Goal: Transaction & Acquisition: Book appointment/travel/reservation

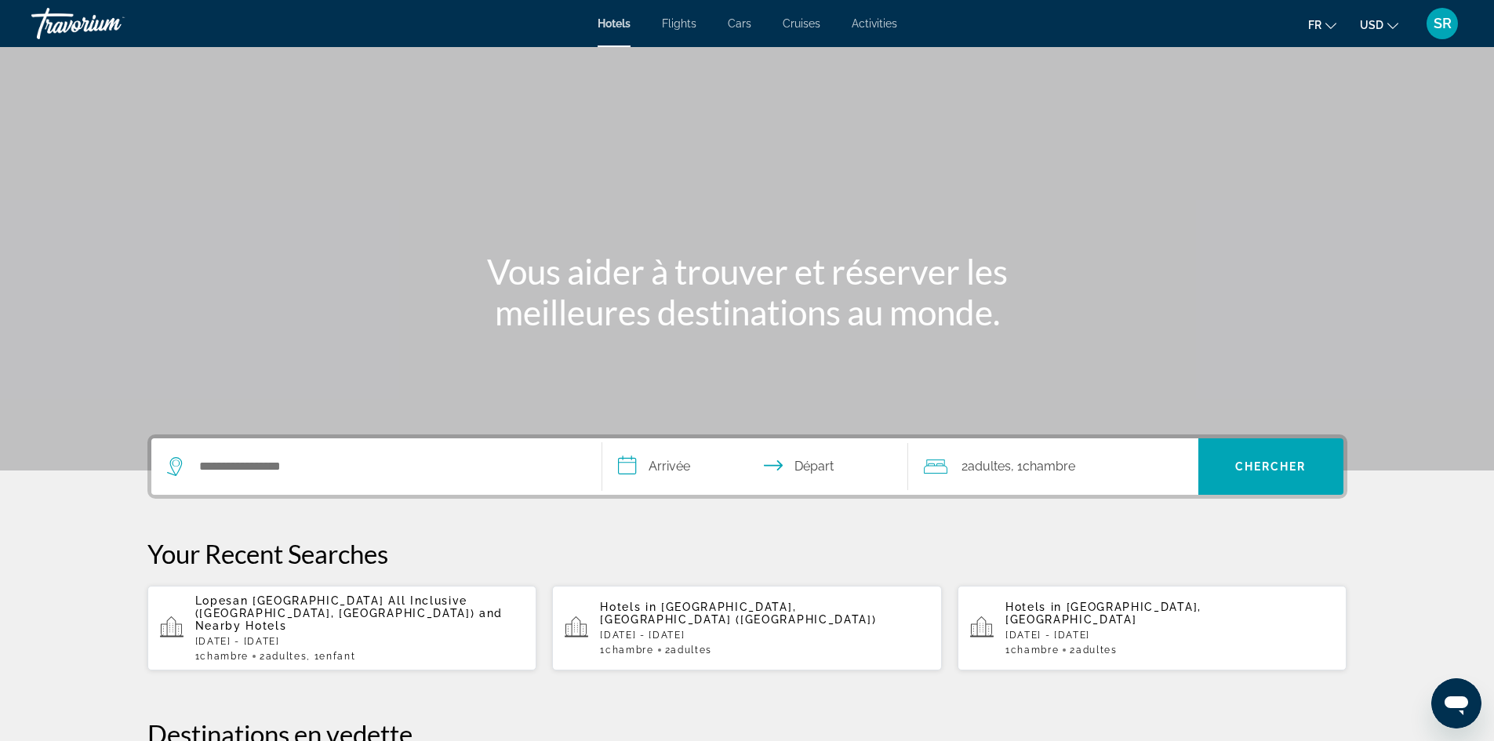
click at [1393, 31] on button "USD USD ($) MXN (Mex$) CAD (Can$) GBP (£) EUR (€) AUD (A$) NZD (NZ$) CNY (CN¥)" at bounding box center [1379, 24] width 38 height 23
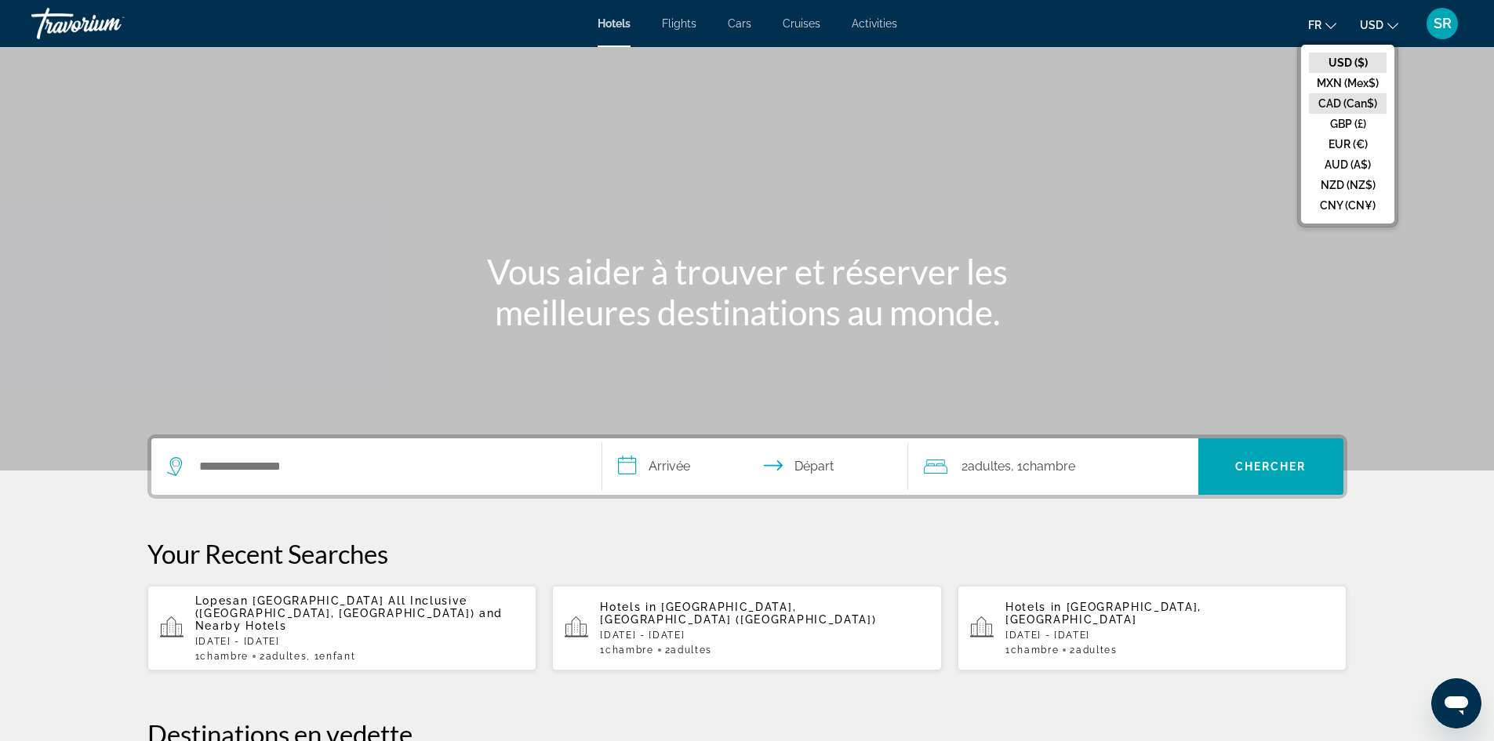
click at [1352, 100] on button "CAD (Can$)" at bounding box center [1348, 103] width 78 height 20
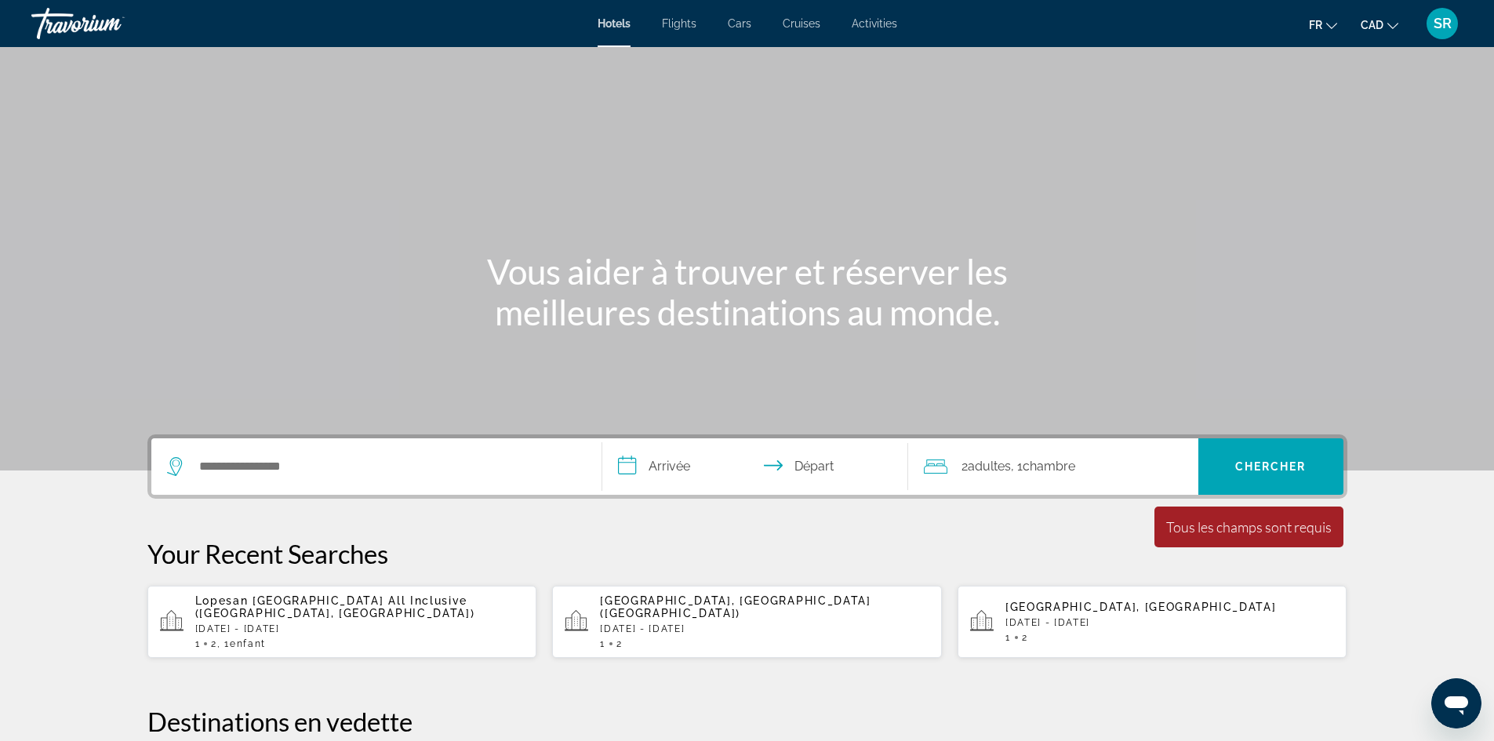
click at [806, 23] on span "Cruises" at bounding box center [802, 23] width 38 height 13
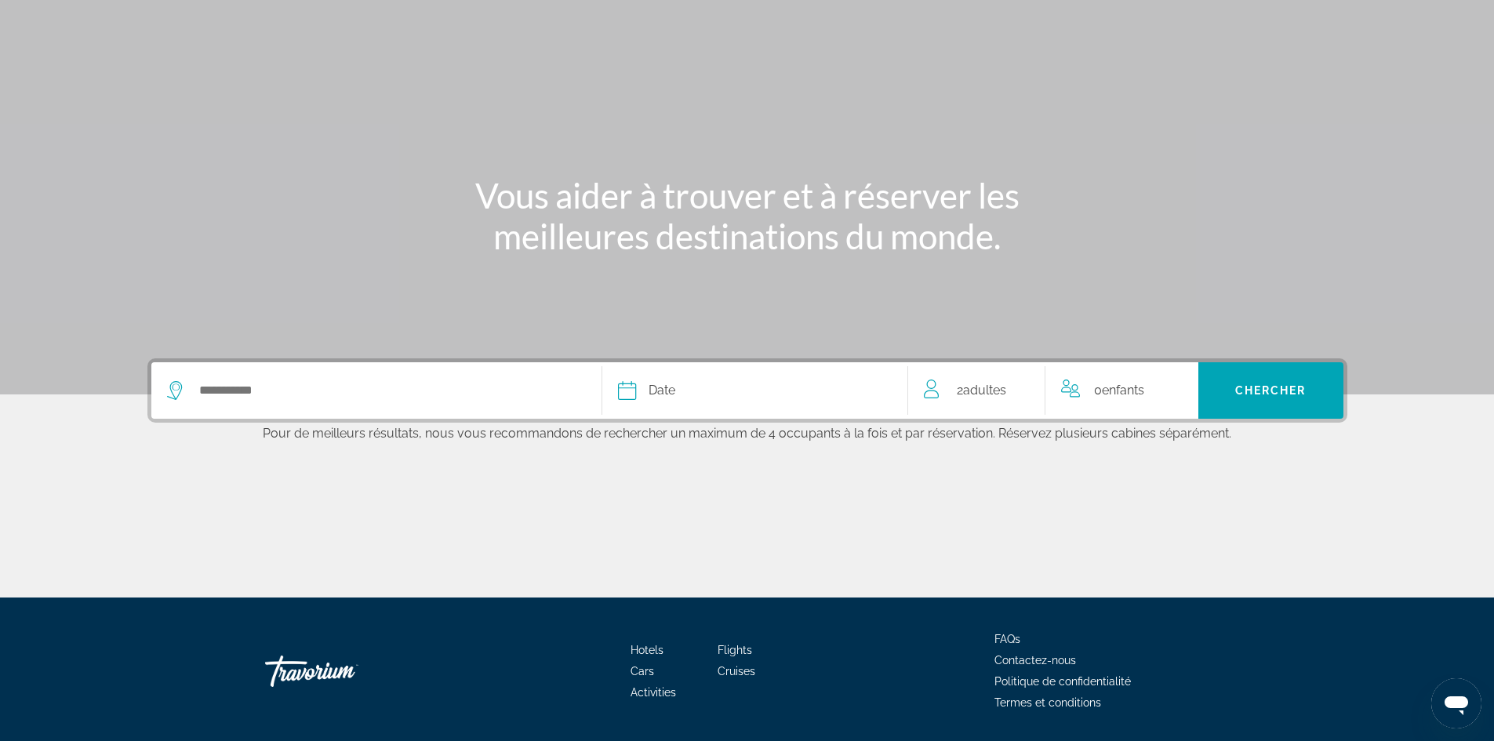
scroll to position [125, 0]
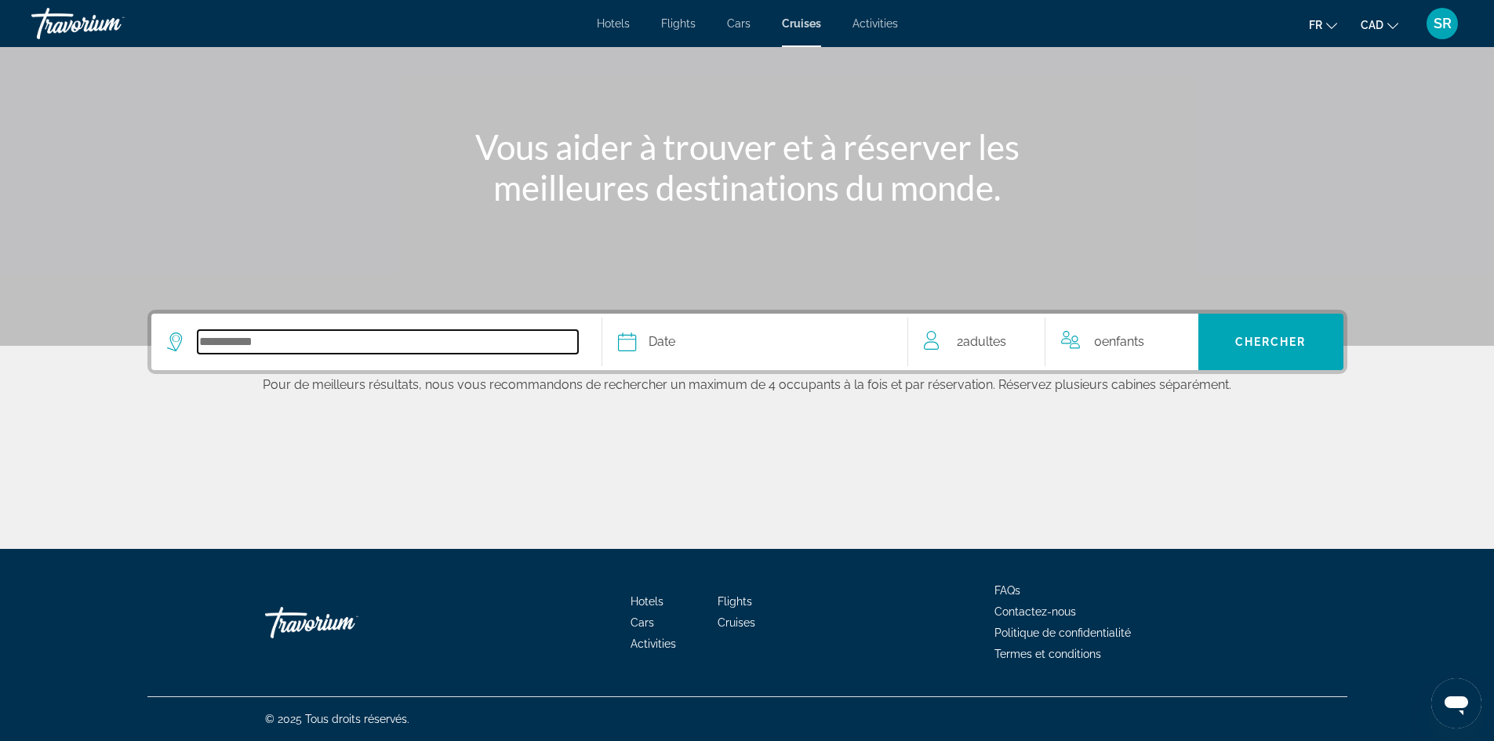
click at [220, 343] on input "Select cruise destination" at bounding box center [388, 342] width 380 height 24
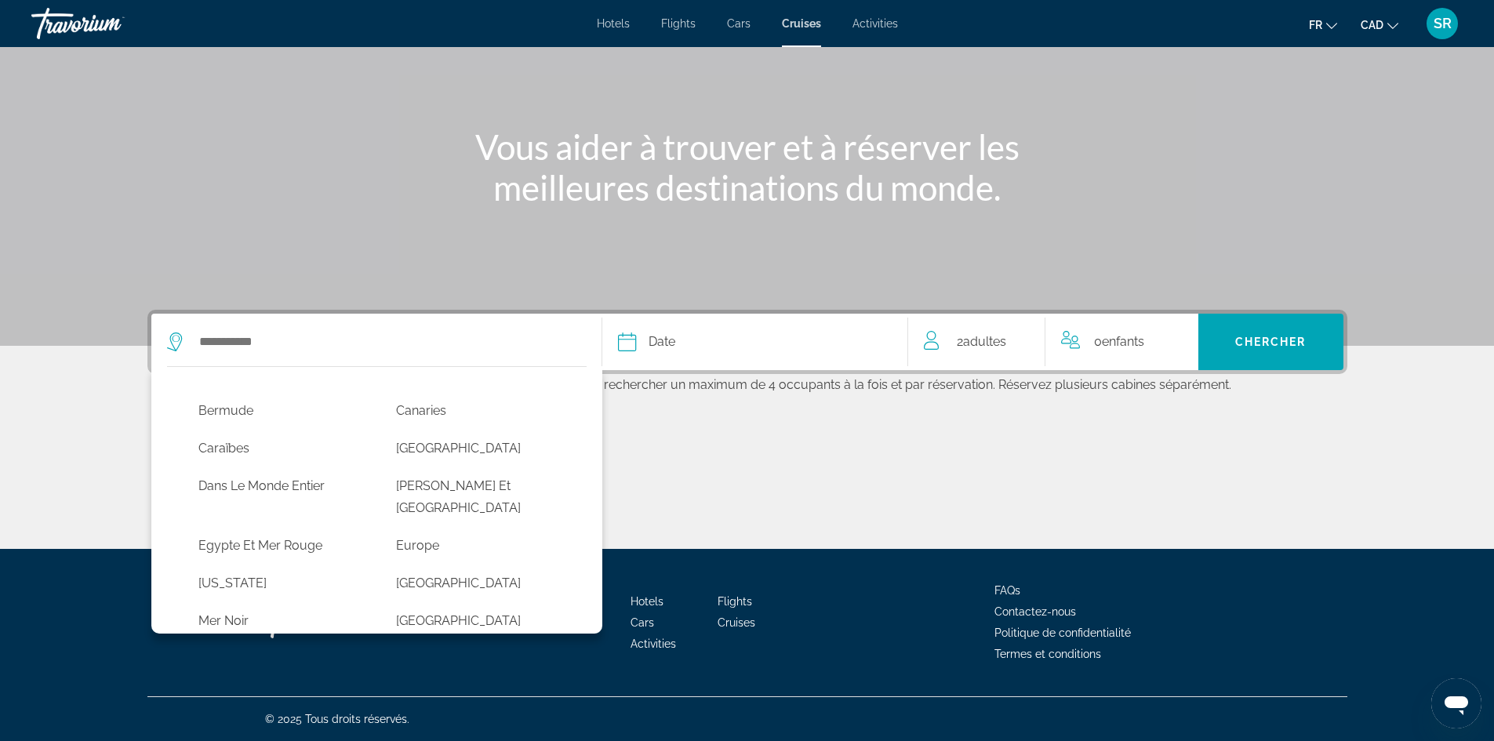
scroll to position [207, 0]
click at [442, 529] on button "Europe" at bounding box center [479, 544] width 183 height 30
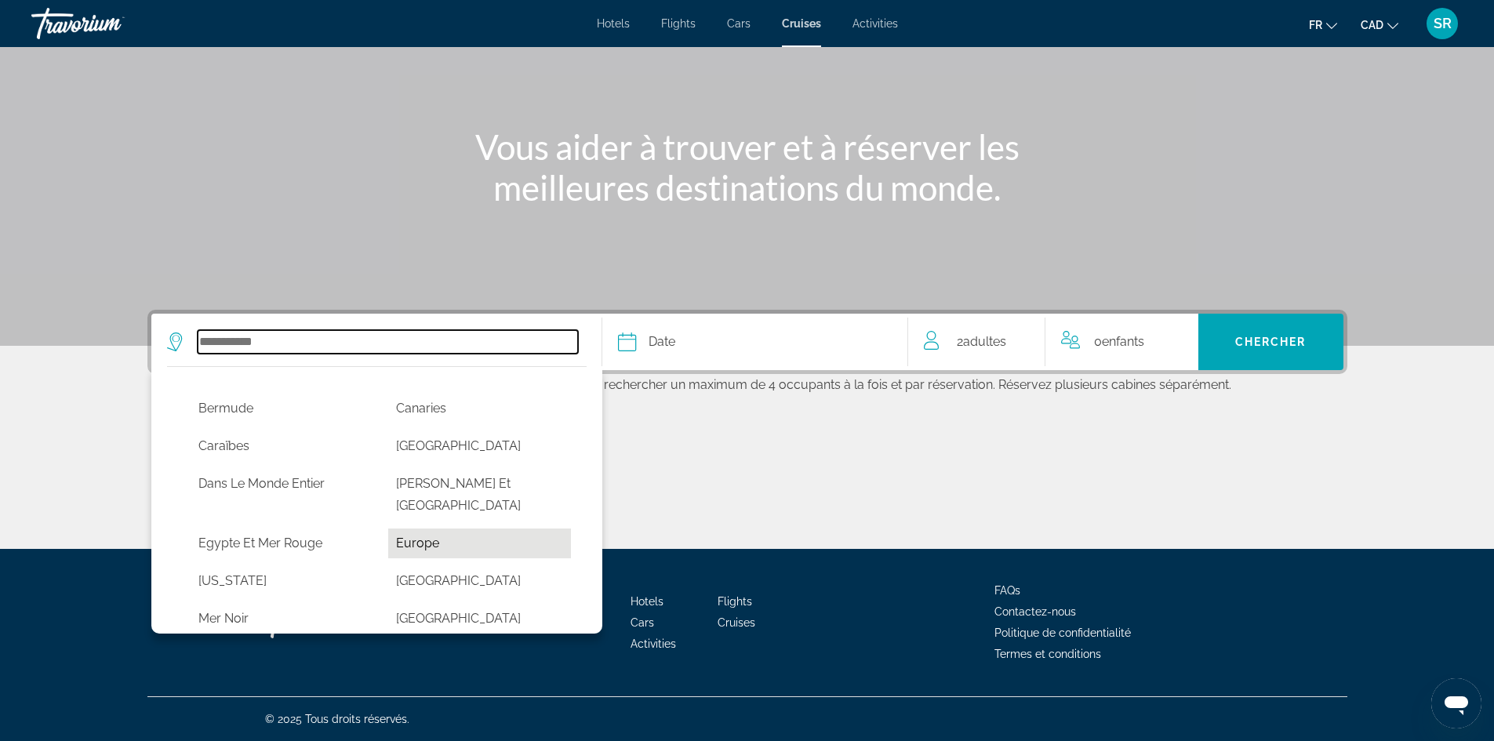
type input "******"
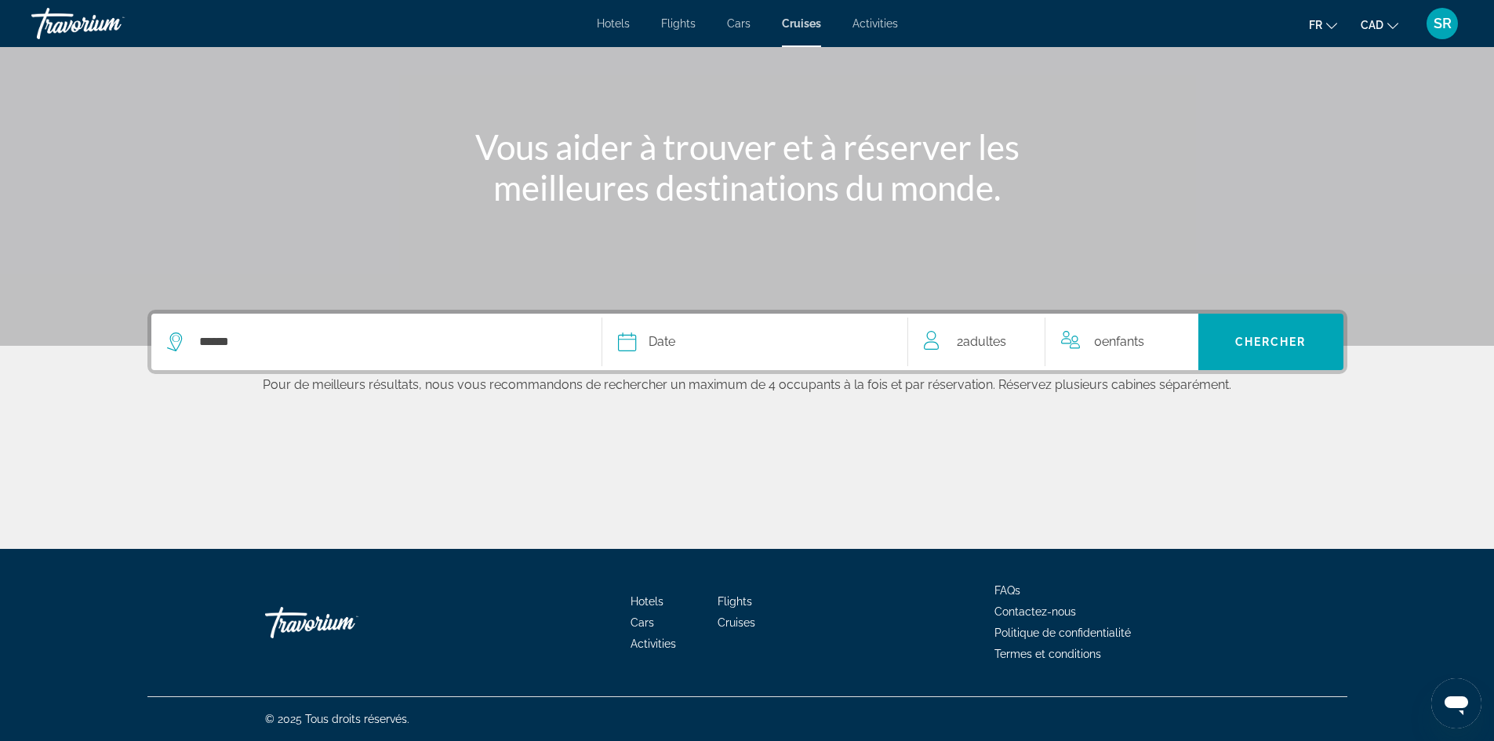
click at [679, 345] on div "Date" at bounding box center [755, 342] width 274 height 22
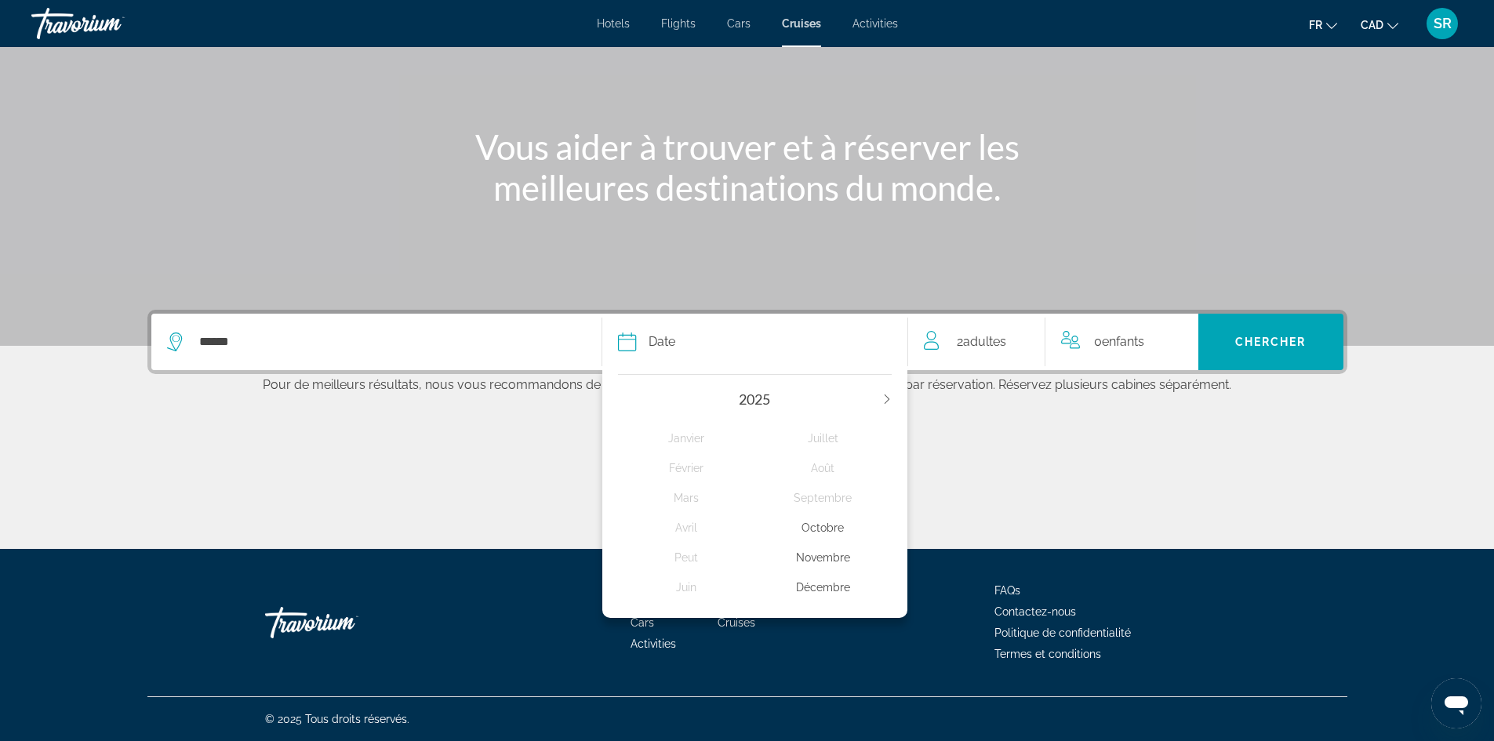
click at [822, 559] on div "Novembre" at bounding box center [823, 558] width 137 height 28
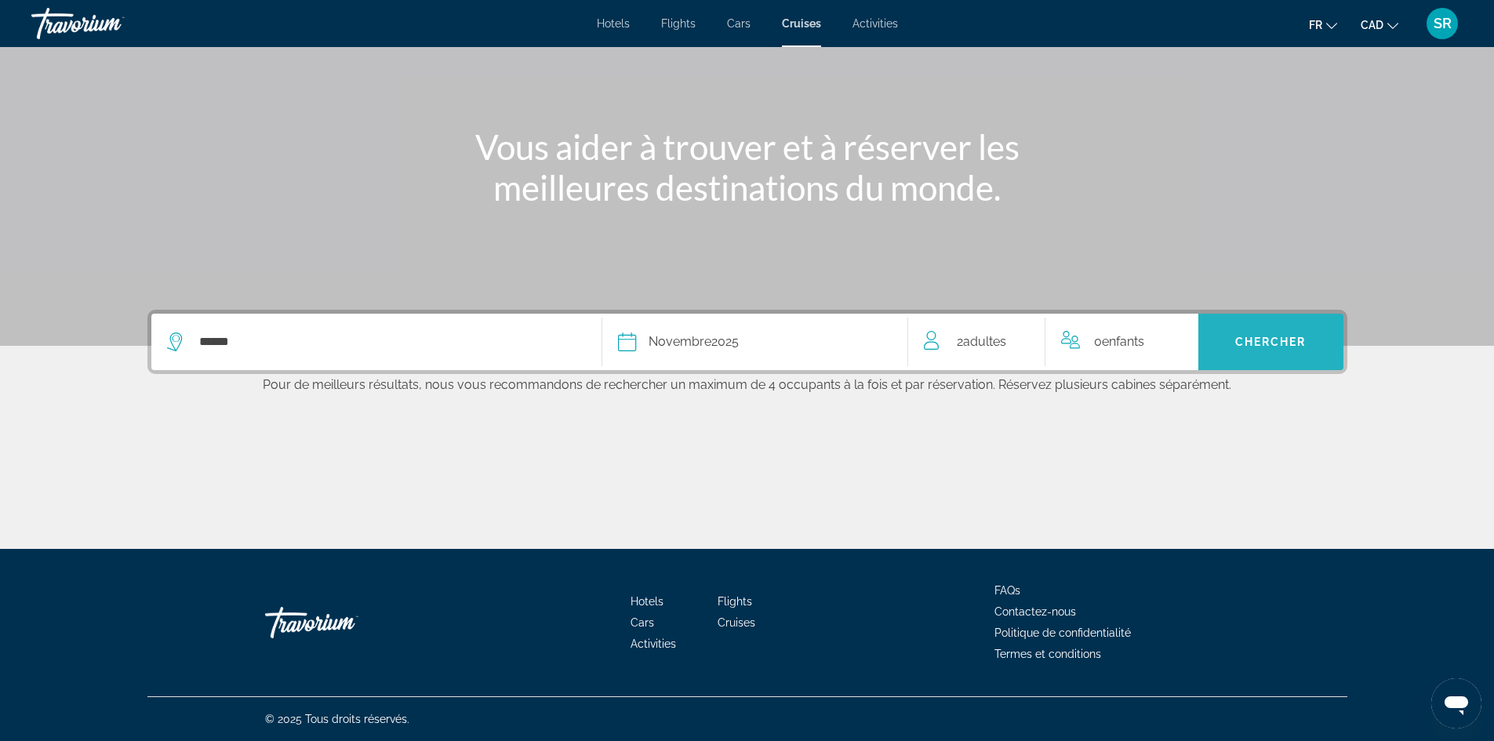
click at [1254, 343] on span "Chercher" at bounding box center [1271, 342] width 71 height 13
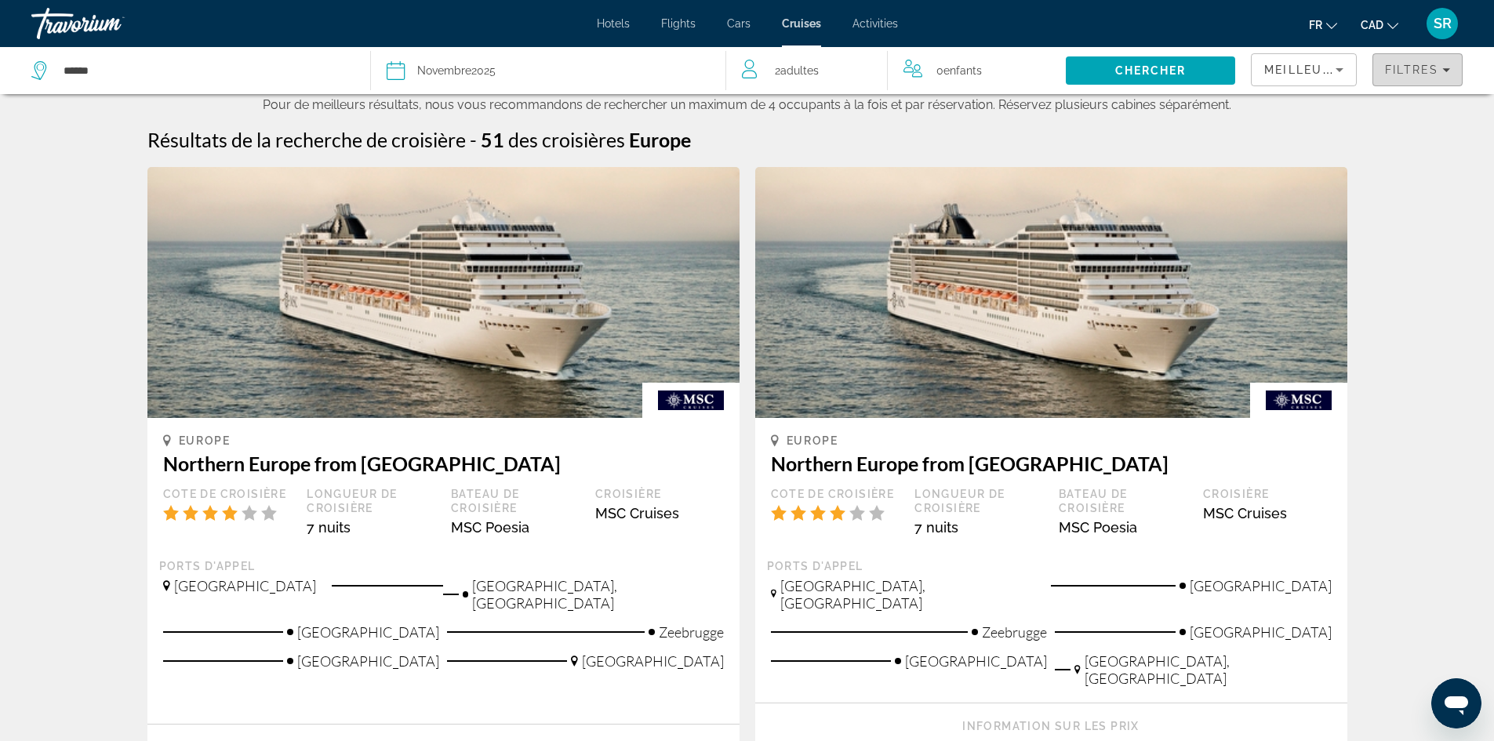
click at [1409, 78] on span "Filters" at bounding box center [1418, 70] width 89 height 38
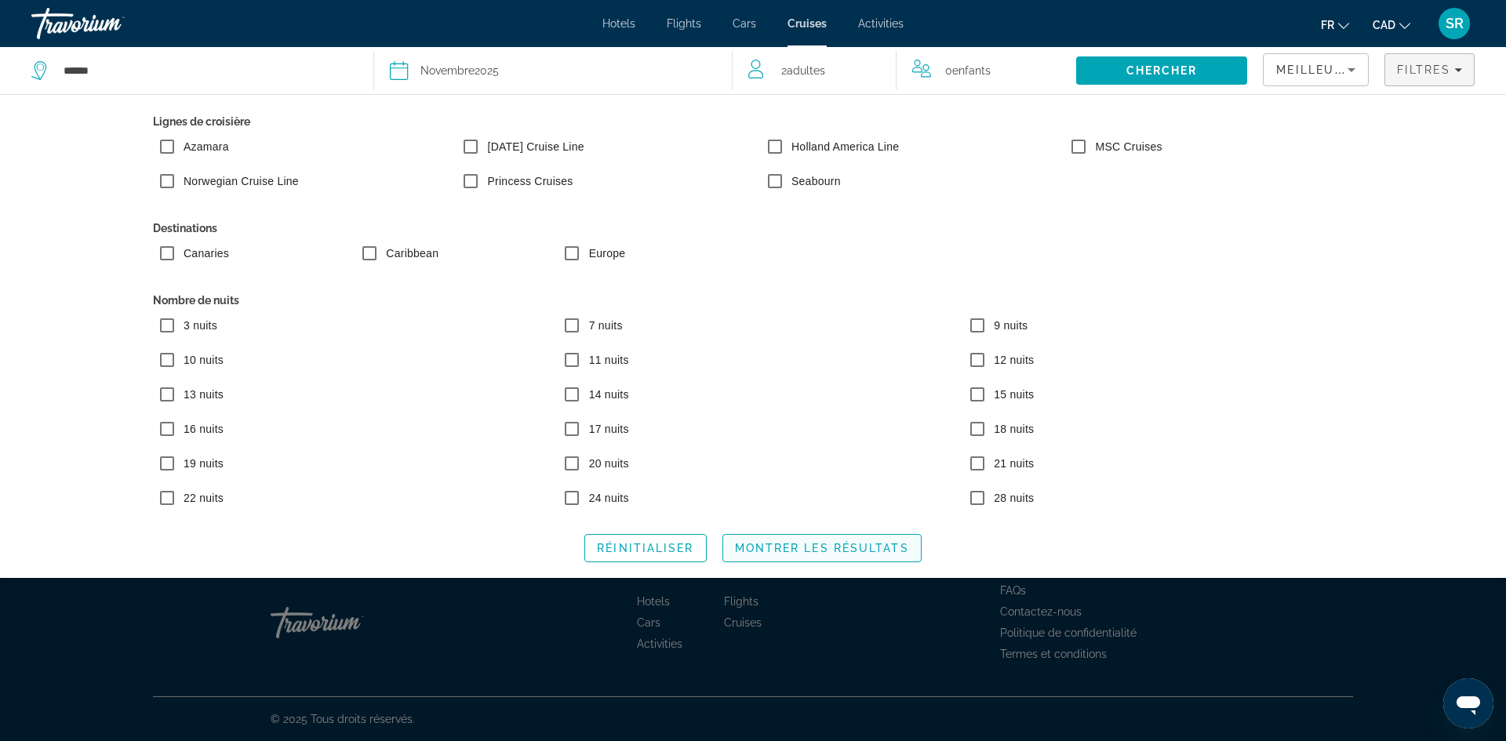
click at [781, 547] on span "Montrer les résultats" at bounding box center [822, 548] width 174 height 13
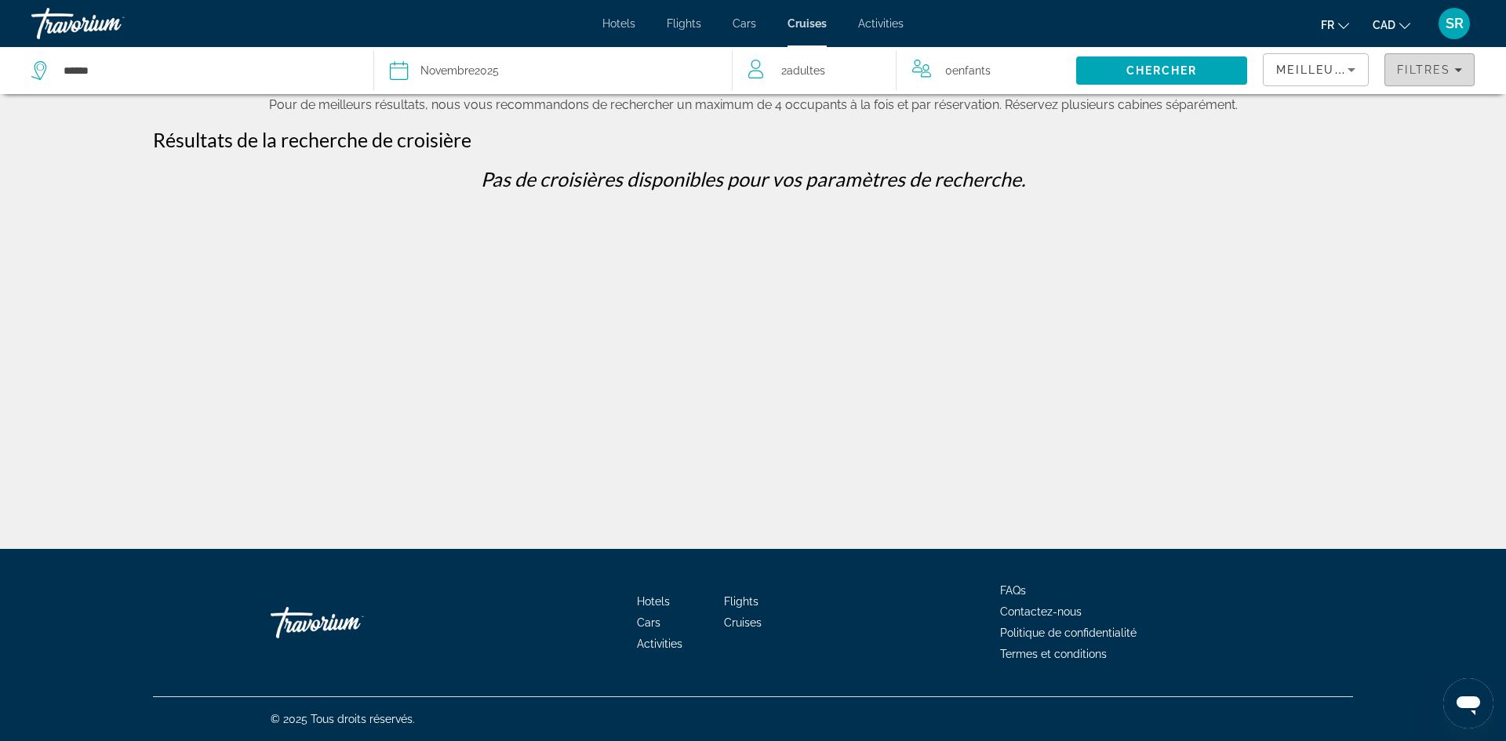
click at [1415, 71] on span "Filtres" at bounding box center [1423, 70] width 53 height 13
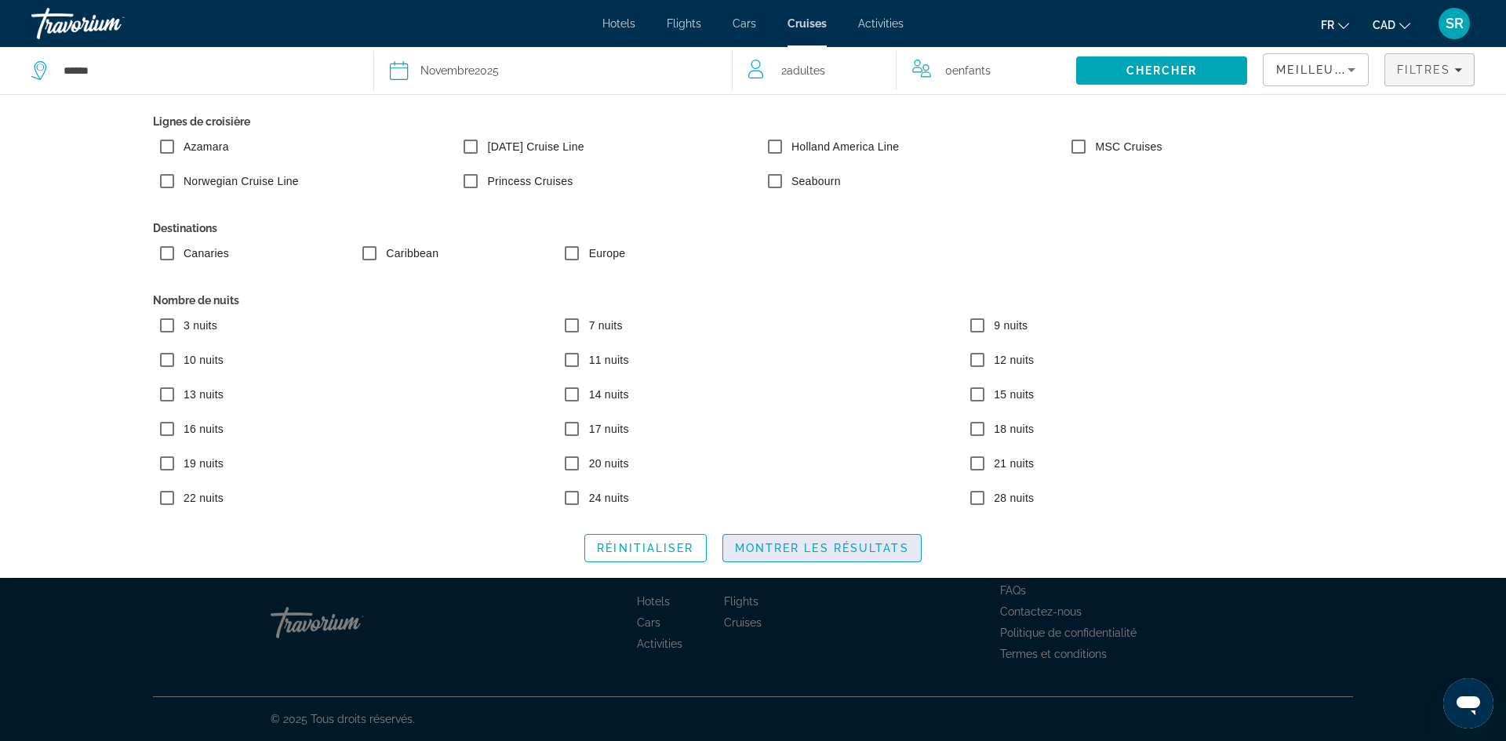
click at [792, 548] on span "Montrer les résultats" at bounding box center [822, 548] width 174 height 13
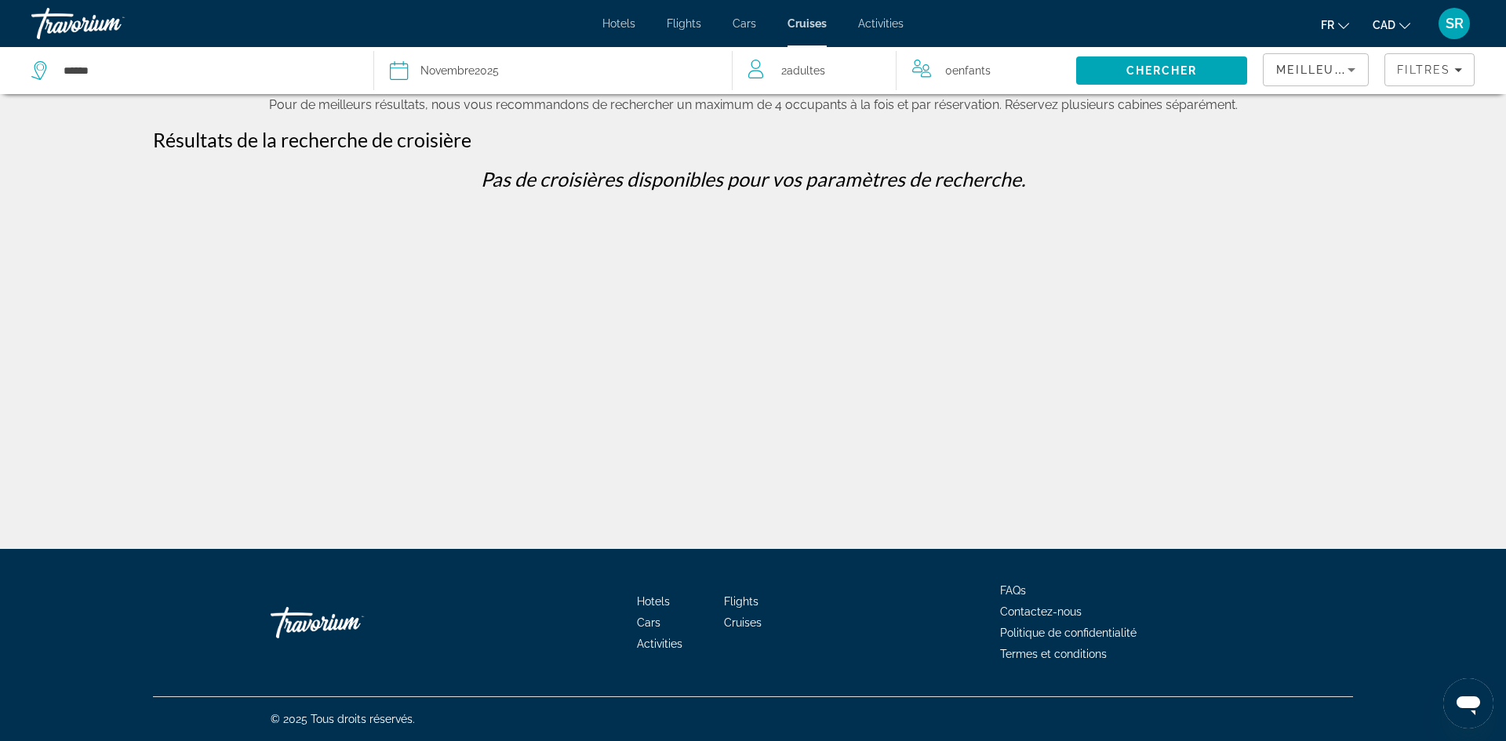
click at [1317, 71] on span "Meilleures affaires" at bounding box center [1351, 70] width 151 height 13
click at [1449, 148] on div at bounding box center [753, 370] width 1506 height 741
click at [1426, 85] on span "Filters" at bounding box center [1429, 70] width 89 height 38
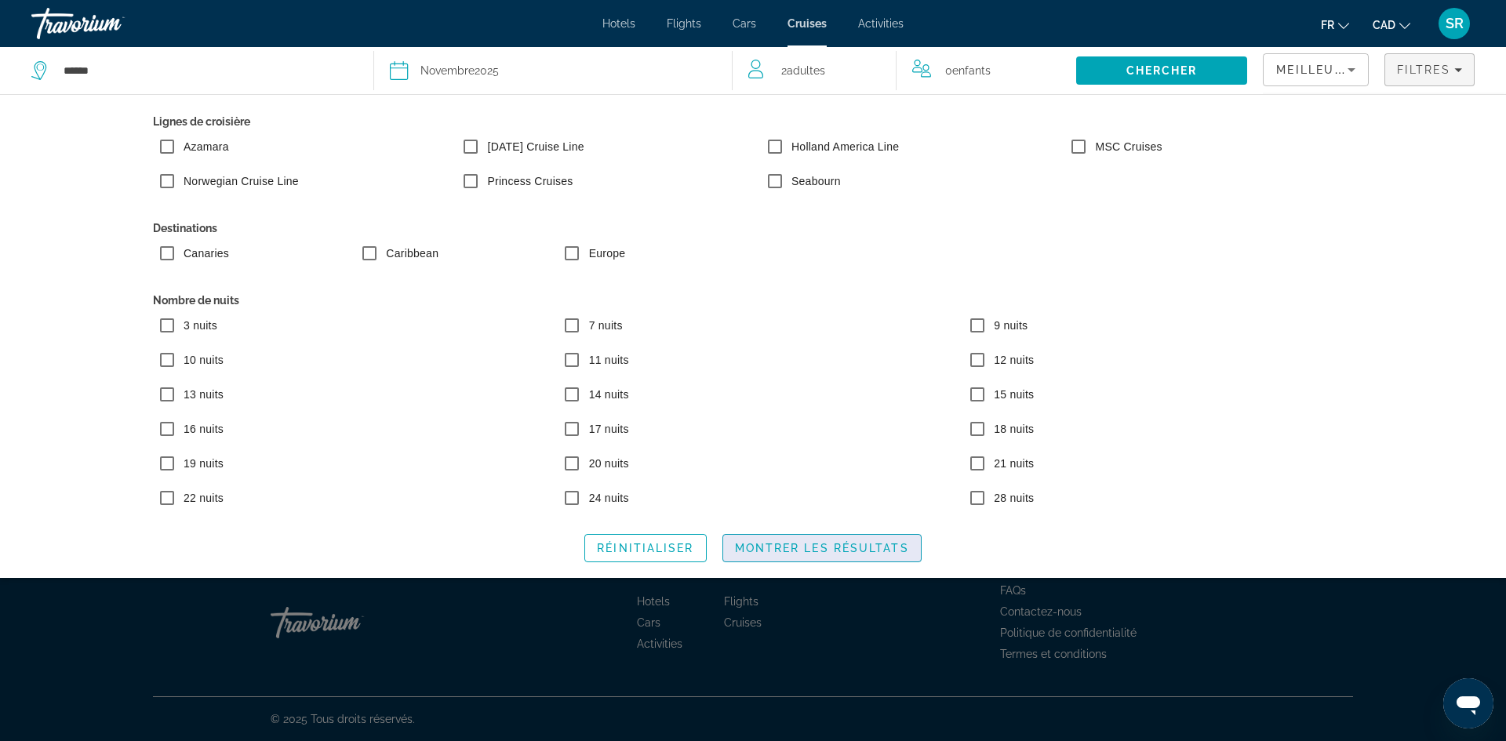
click at [813, 553] on span "Montrer les résultats" at bounding box center [822, 548] width 174 height 13
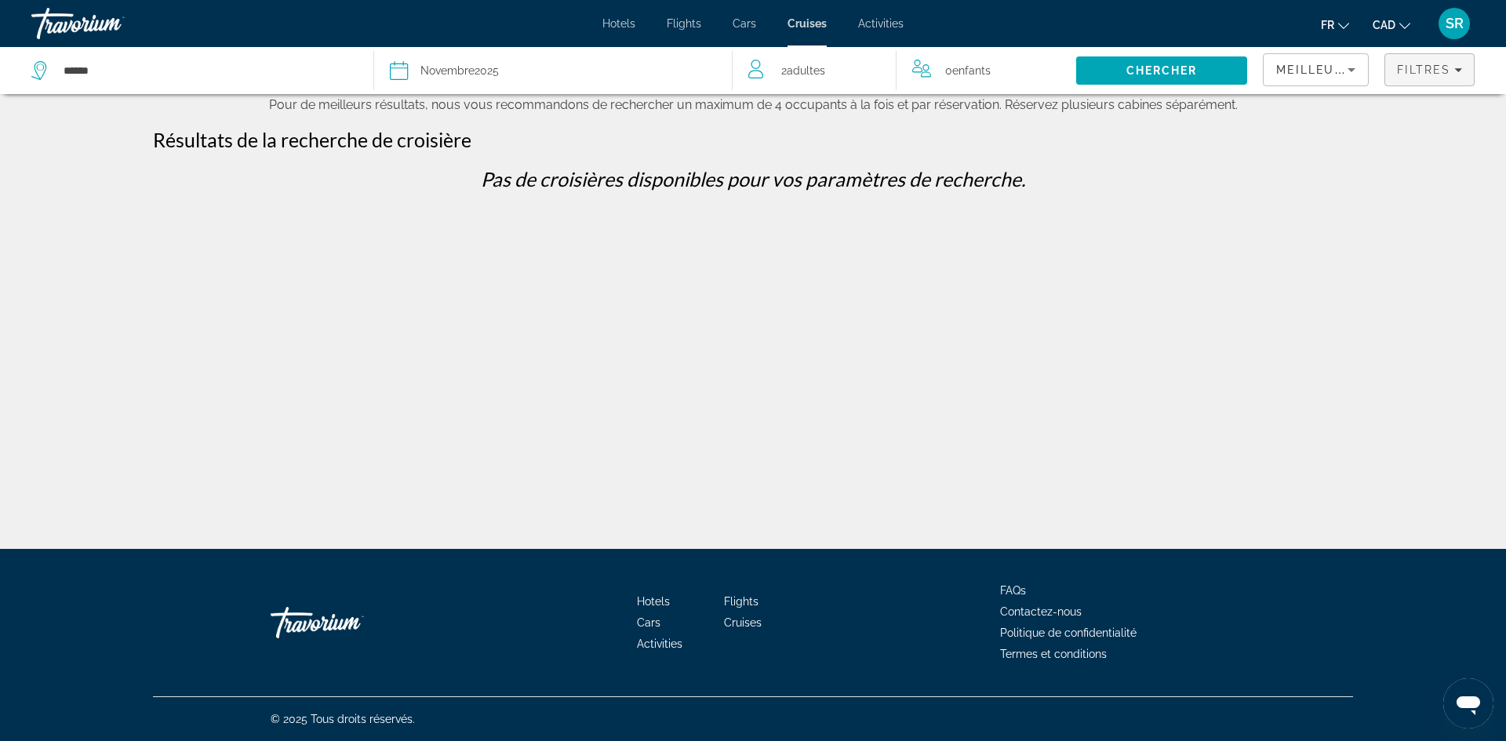
click at [1414, 55] on span "Filters" at bounding box center [1429, 70] width 89 height 38
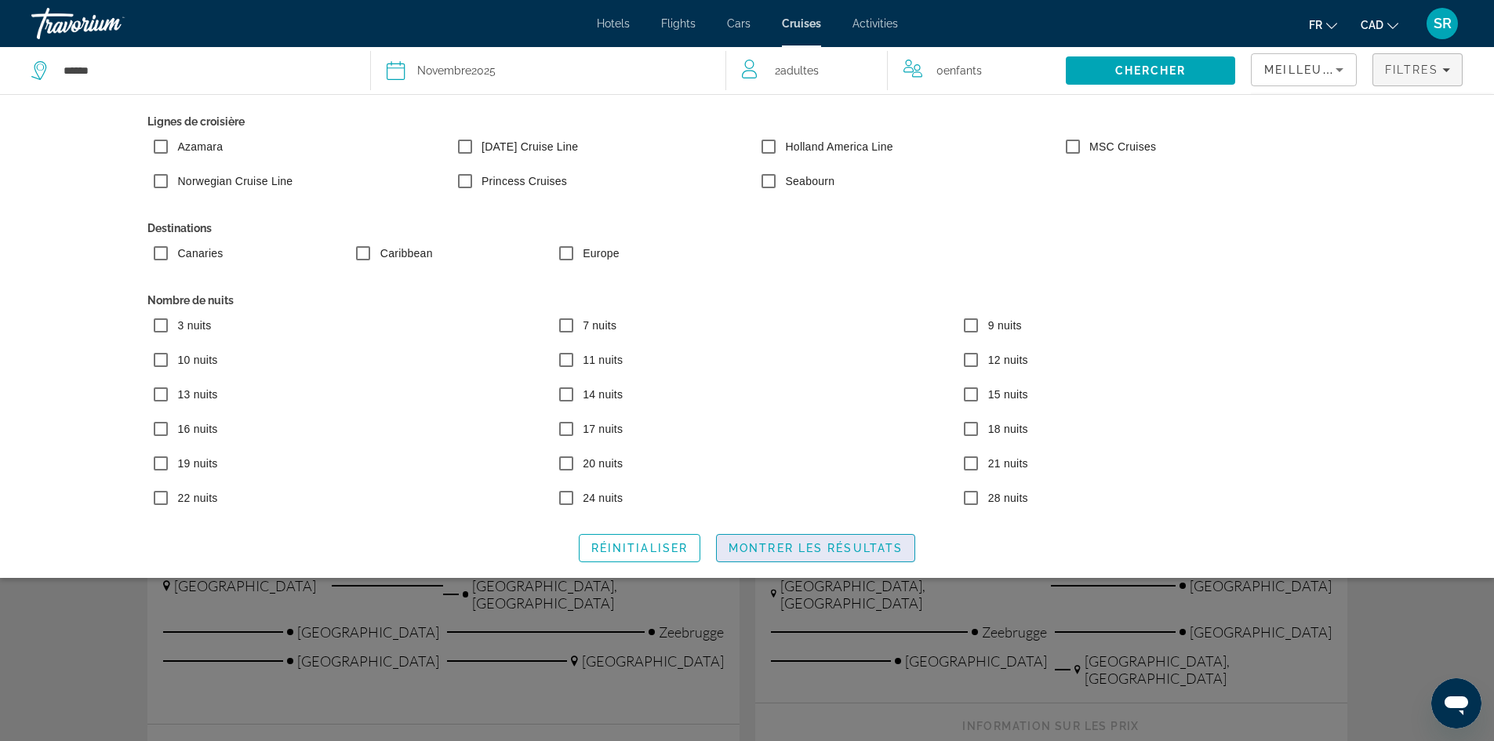
click at [819, 552] on span "Montrer les résultats" at bounding box center [816, 548] width 174 height 13
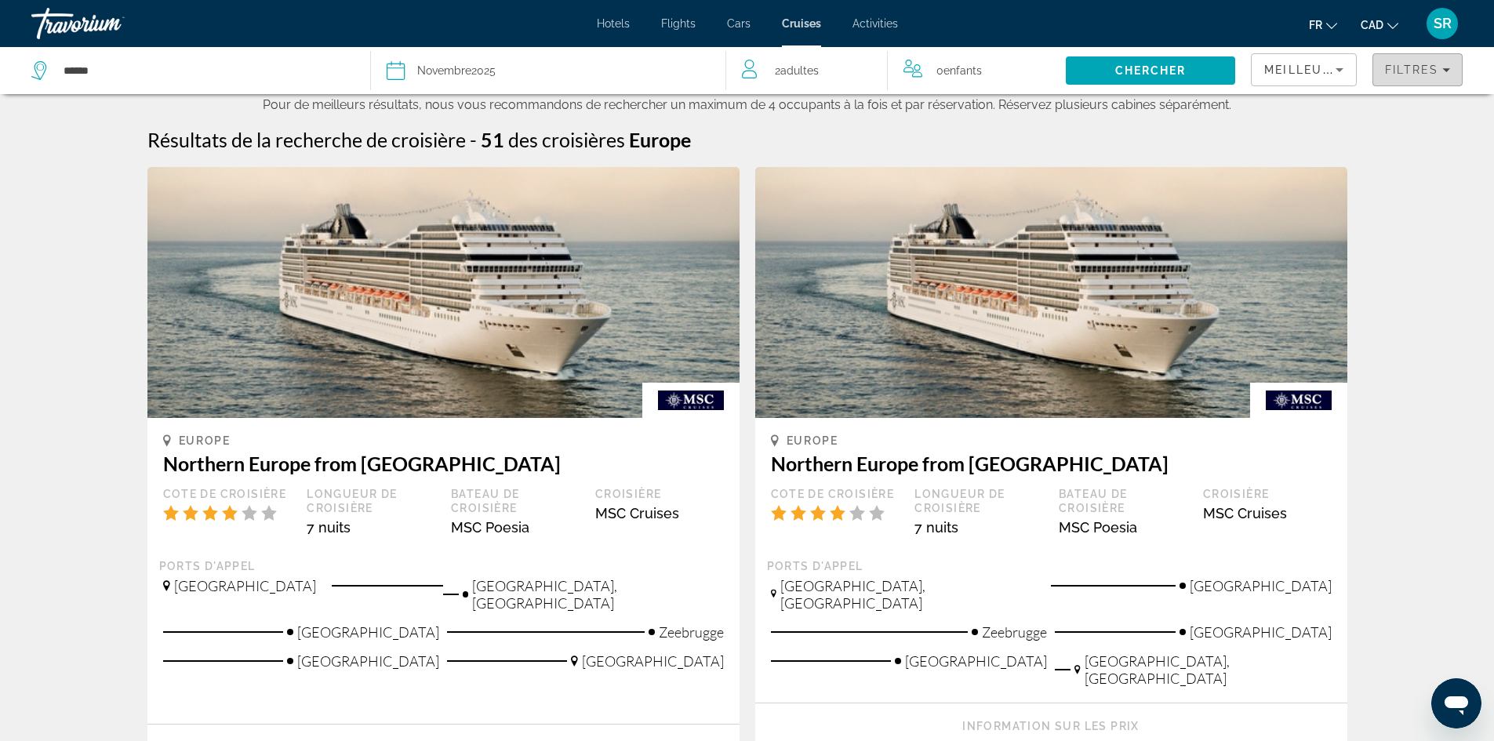
click at [1396, 67] on span "Filtres" at bounding box center [1411, 70] width 53 height 13
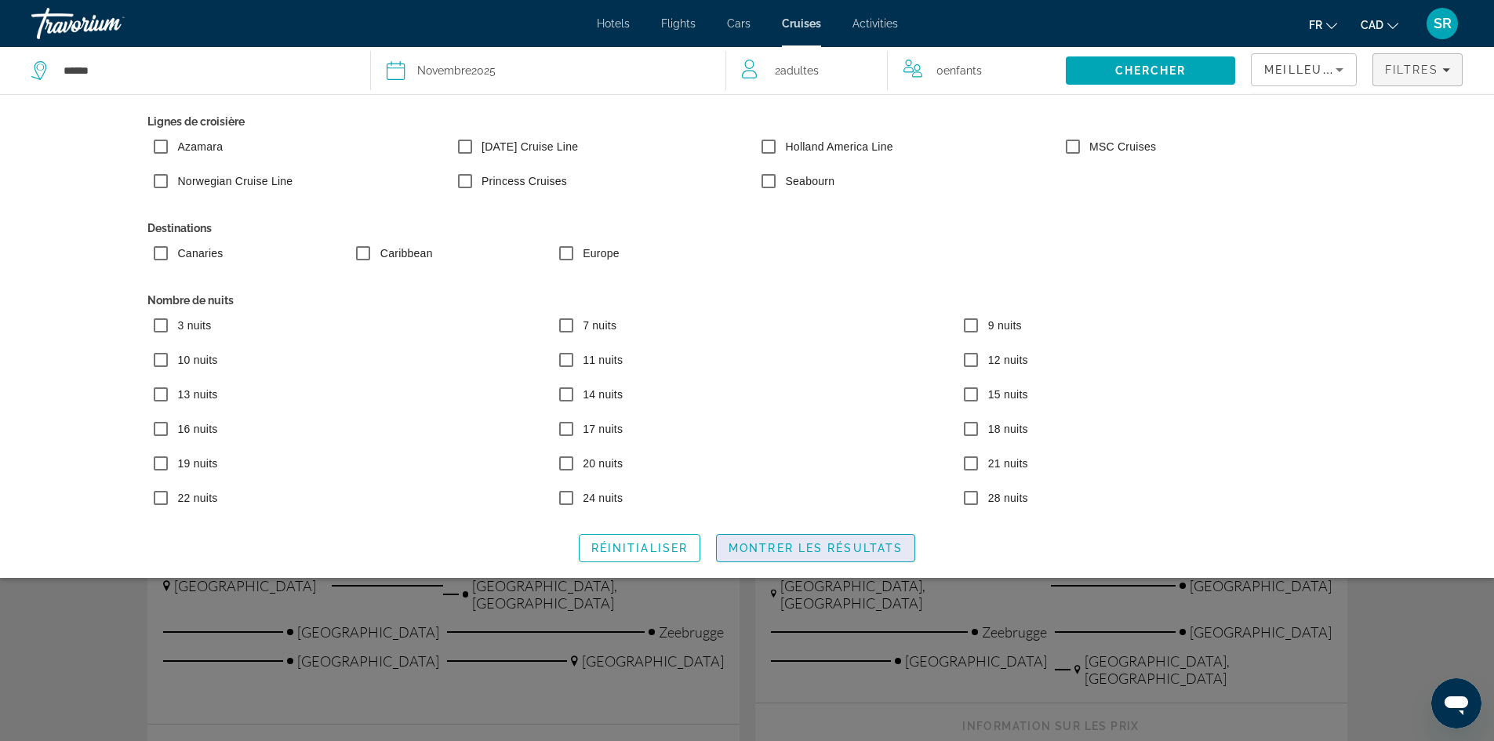
click at [775, 549] on span "Montrer les résultats" at bounding box center [816, 548] width 174 height 13
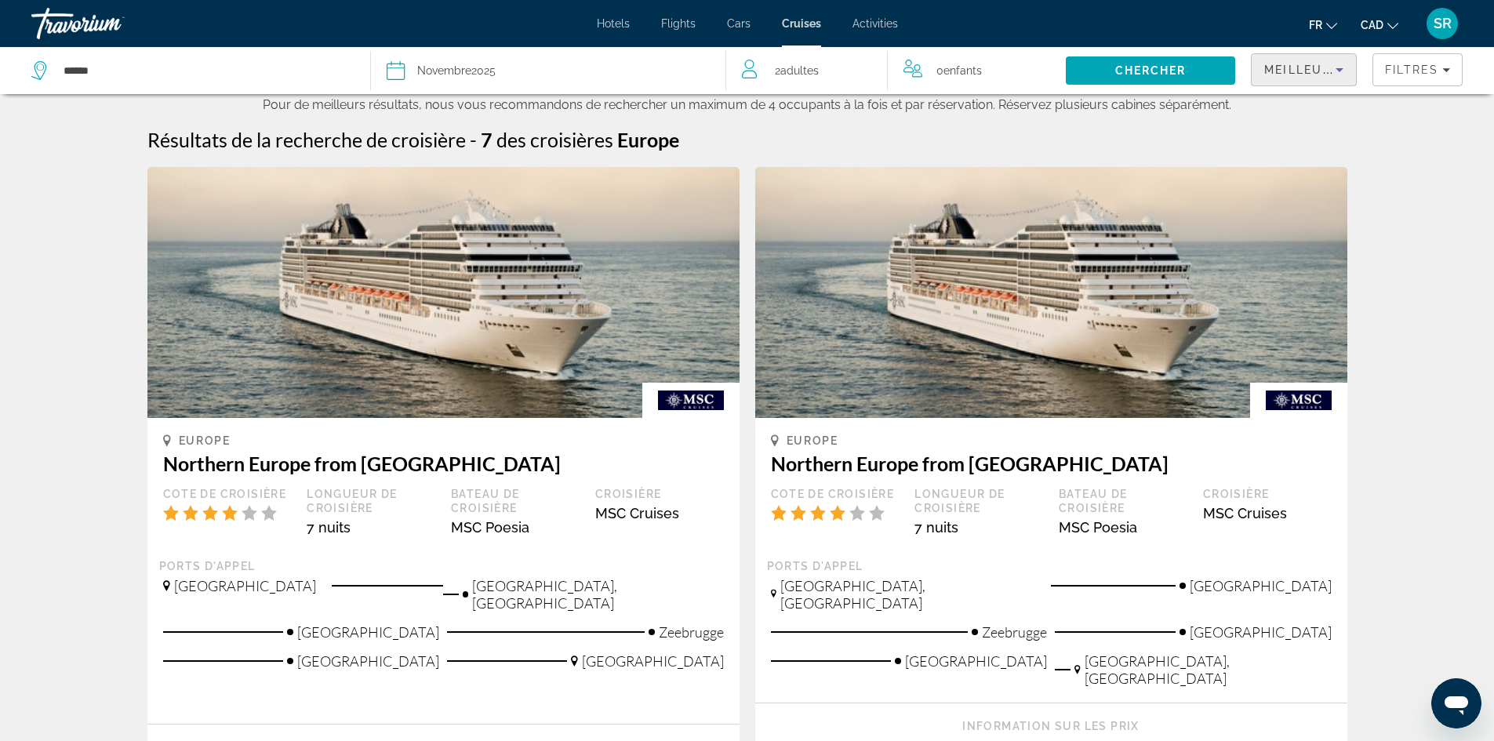
click at [1332, 78] on icon "Sort by" at bounding box center [1339, 69] width 19 height 19
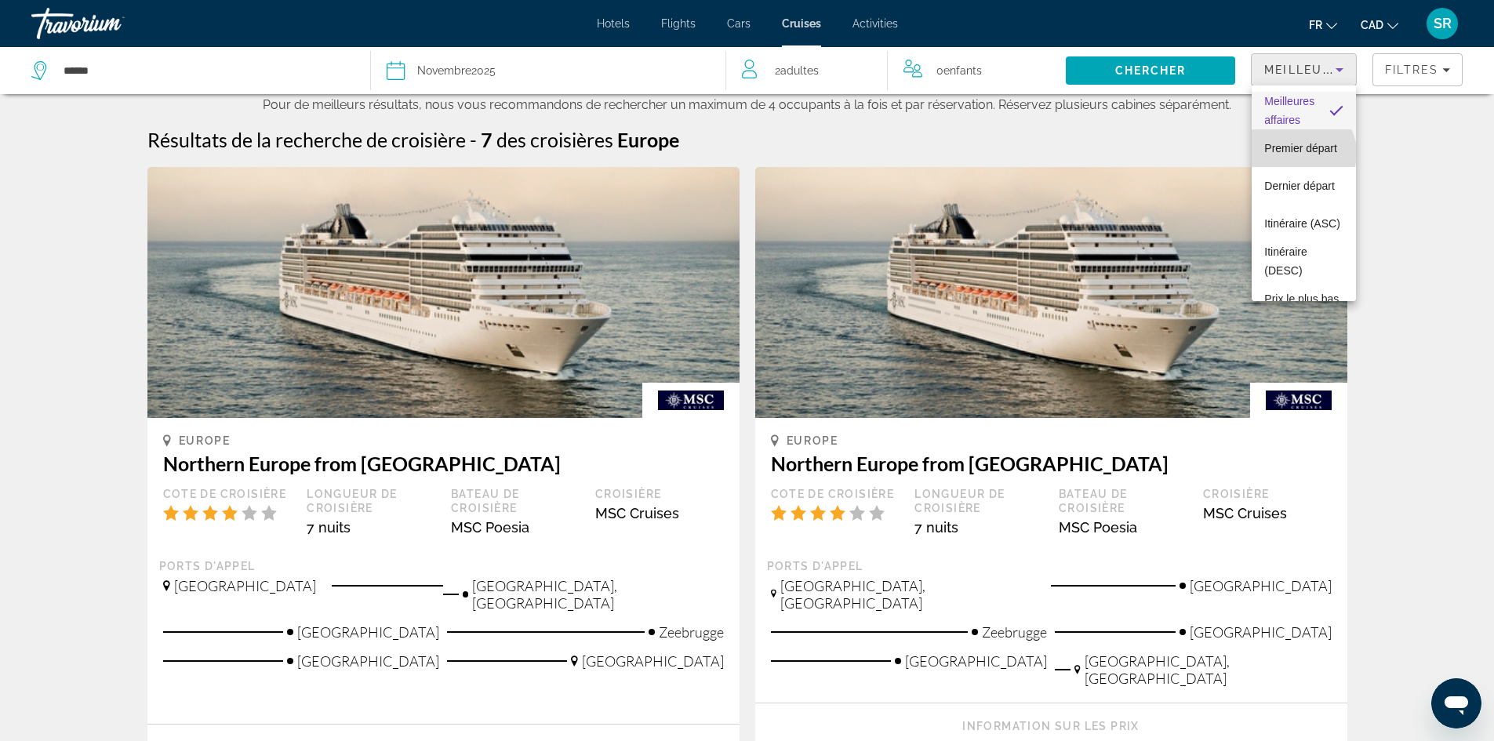
click at [1302, 153] on span "Premier départ" at bounding box center [1301, 148] width 73 height 19
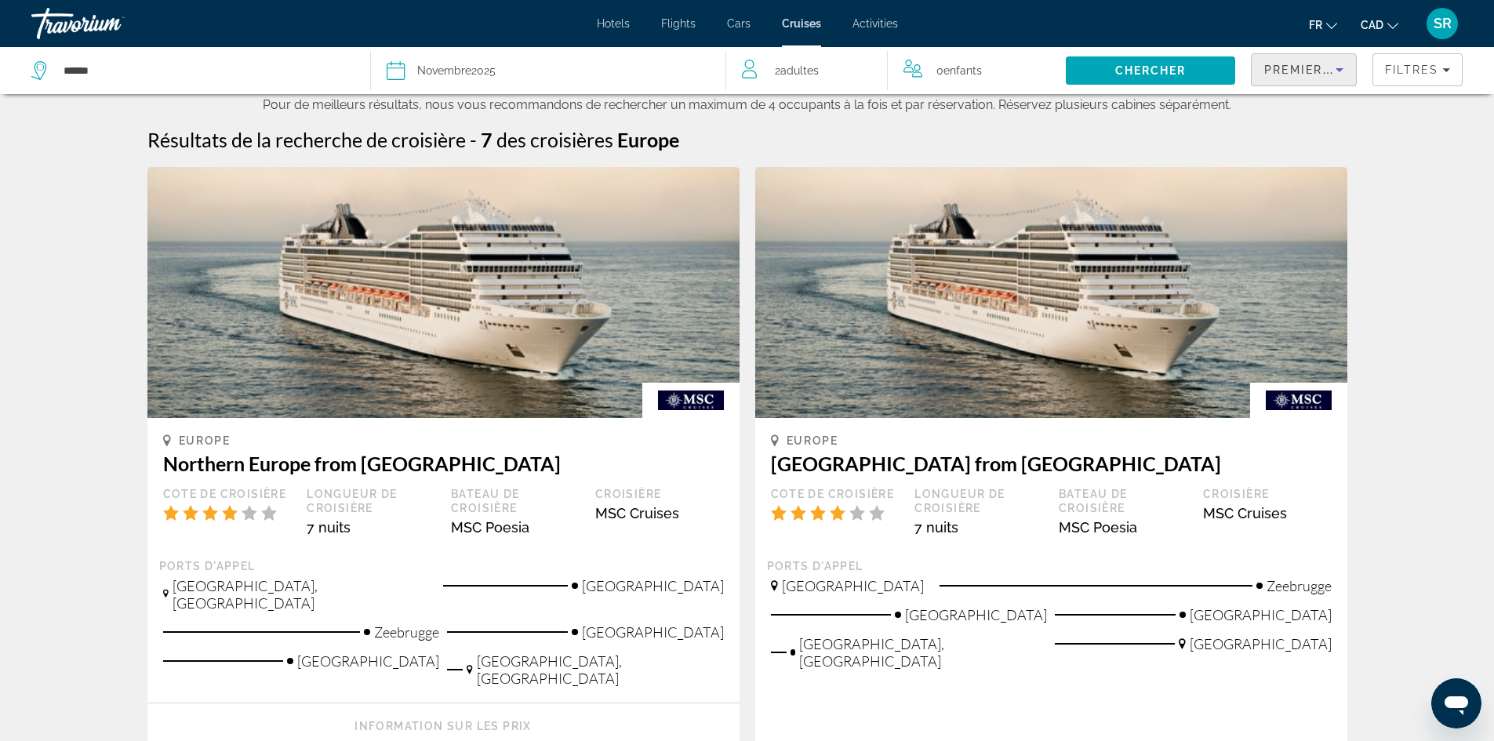
click at [1316, 78] on div "Premier départ" at bounding box center [1300, 69] width 71 height 19
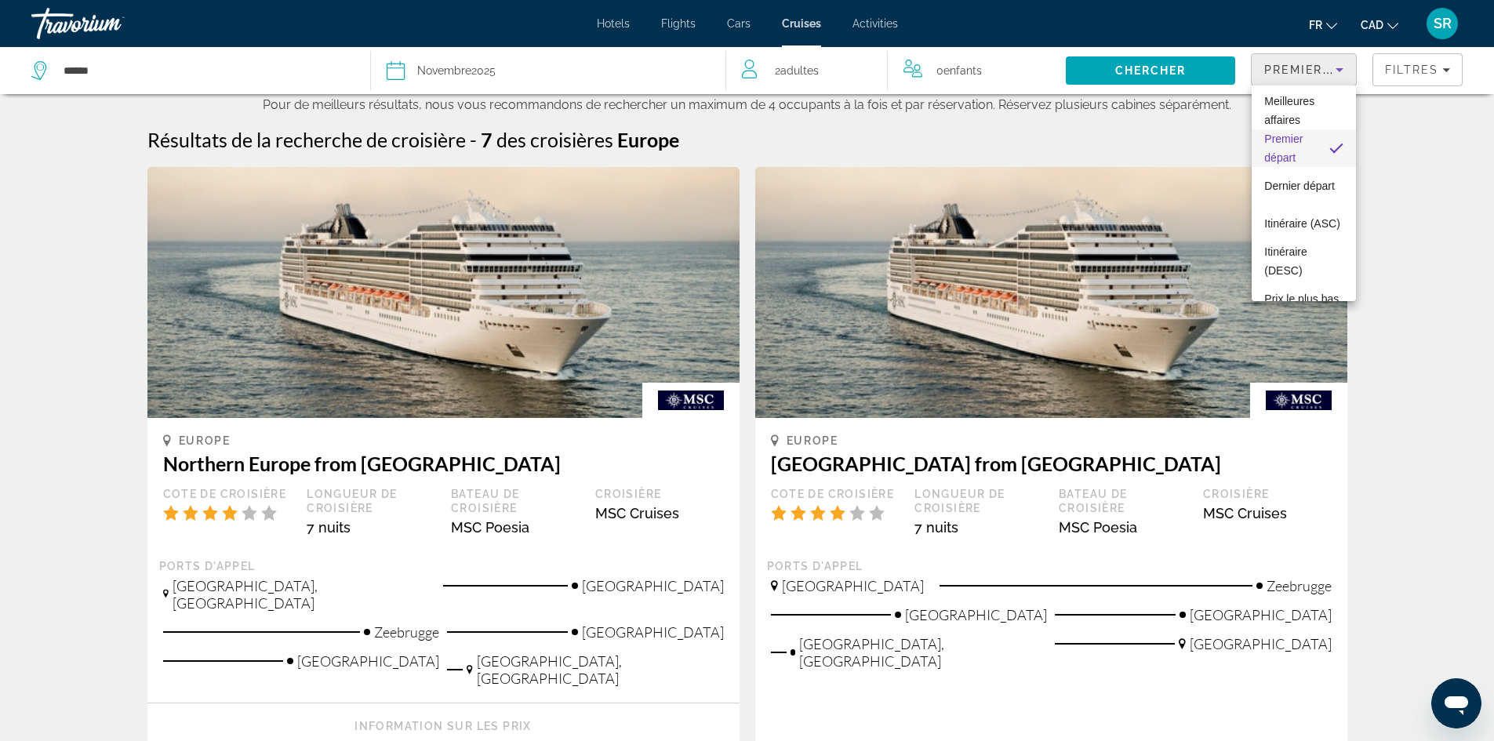
click at [1408, 151] on div at bounding box center [747, 370] width 1494 height 741
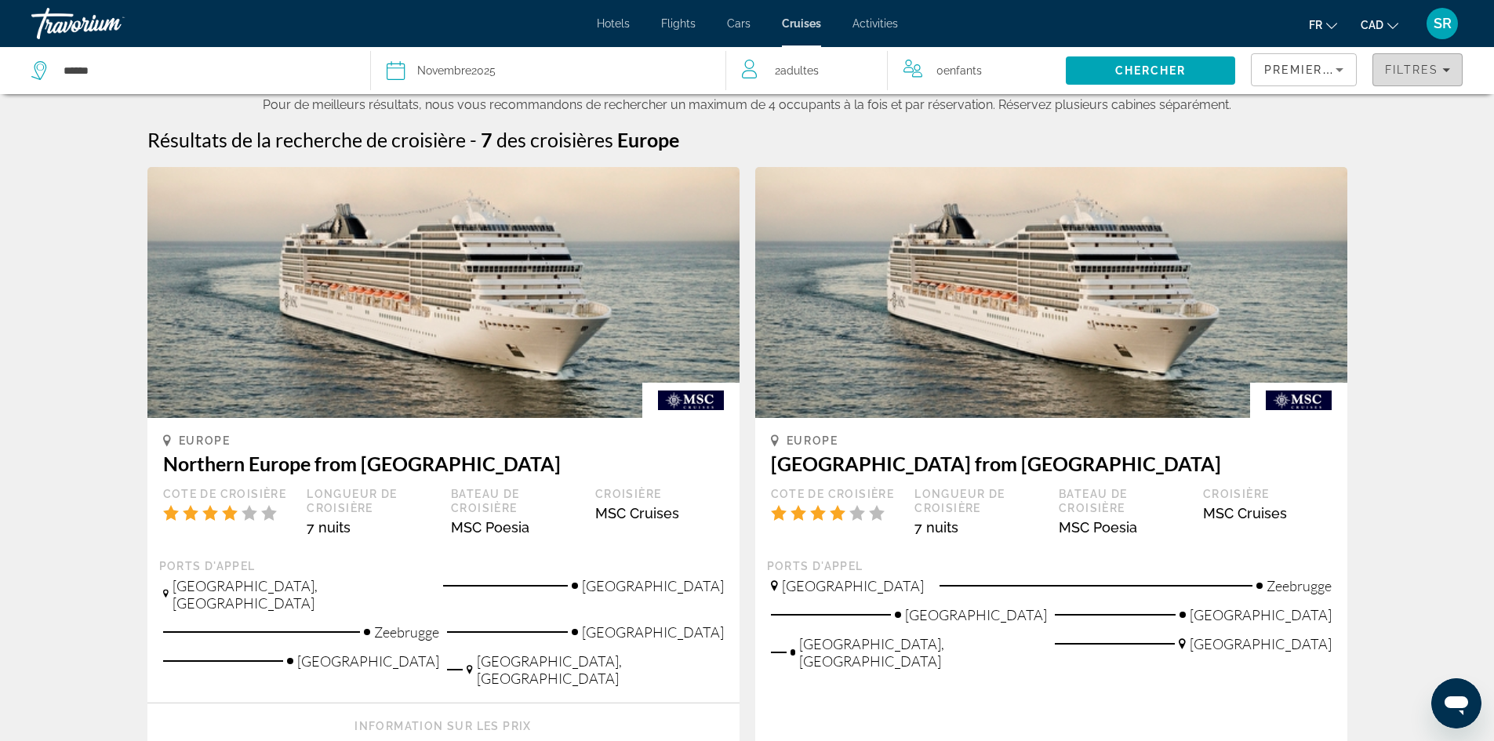
click at [1430, 72] on span "Filtres" at bounding box center [1411, 70] width 53 height 13
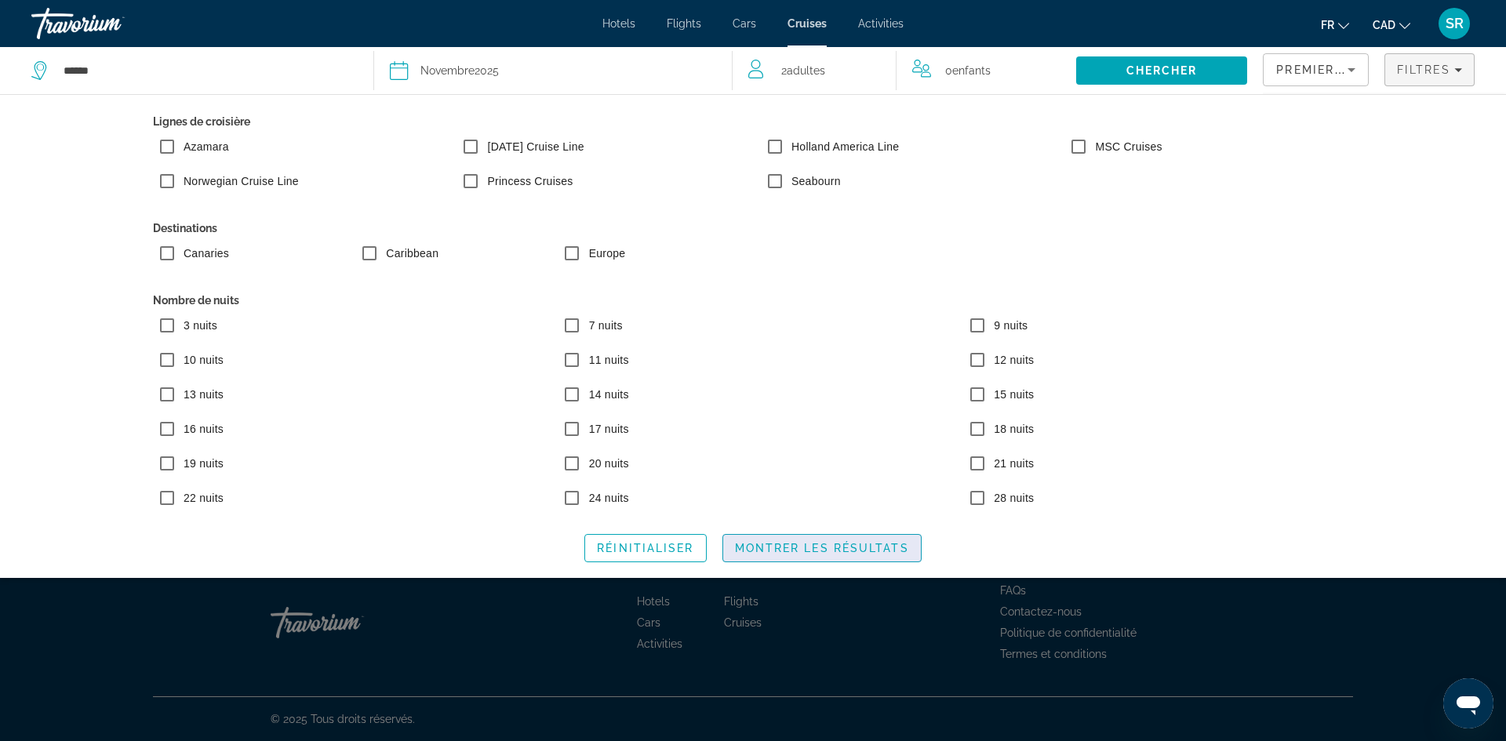
click at [792, 548] on span "Montrer les résultats" at bounding box center [822, 548] width 174 height 13
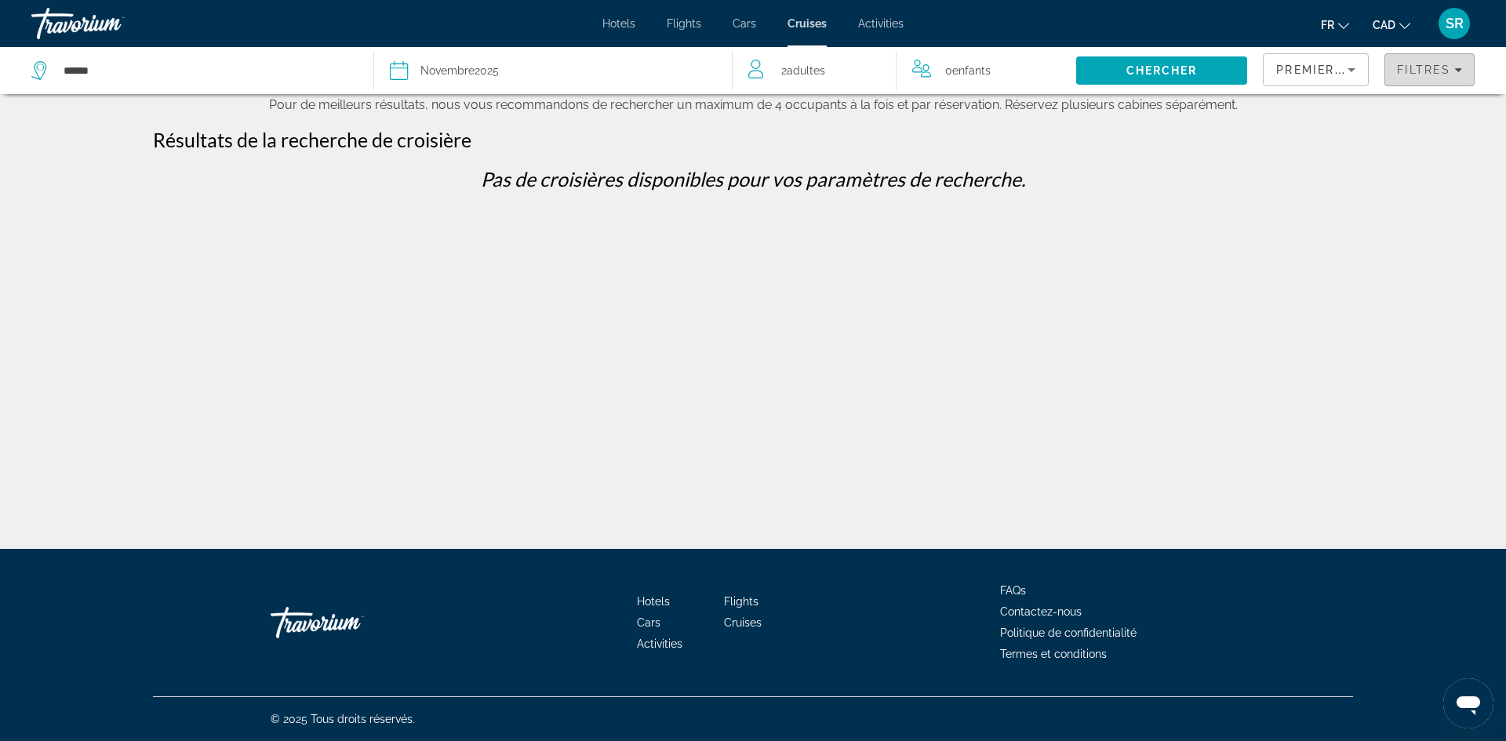
click at [1403, 71] on span "Filtres" at bounding box center [1423, 70] width 53 height 13
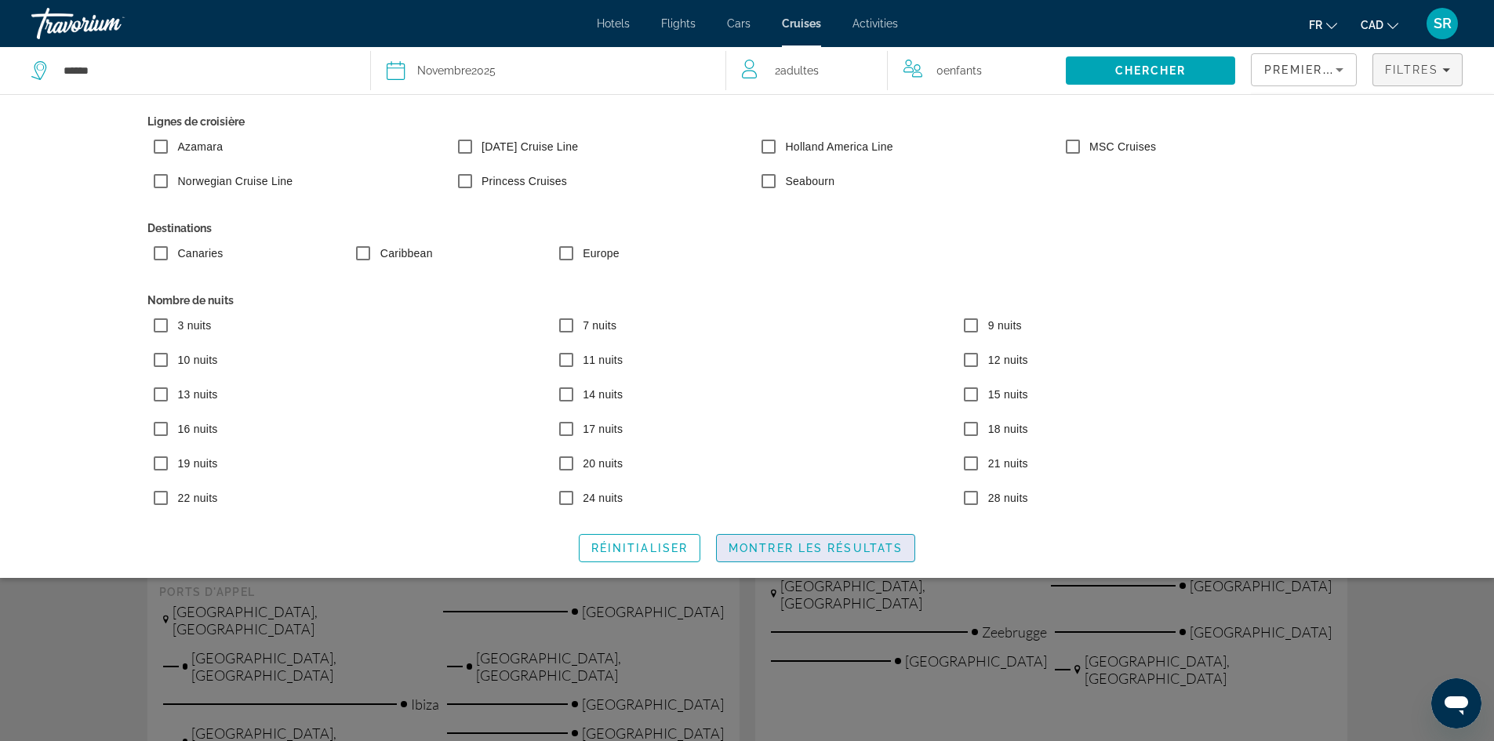
click at [788, 548] on span "Montrer les résultats" at bounding box center [816, 548] width 174 height 13
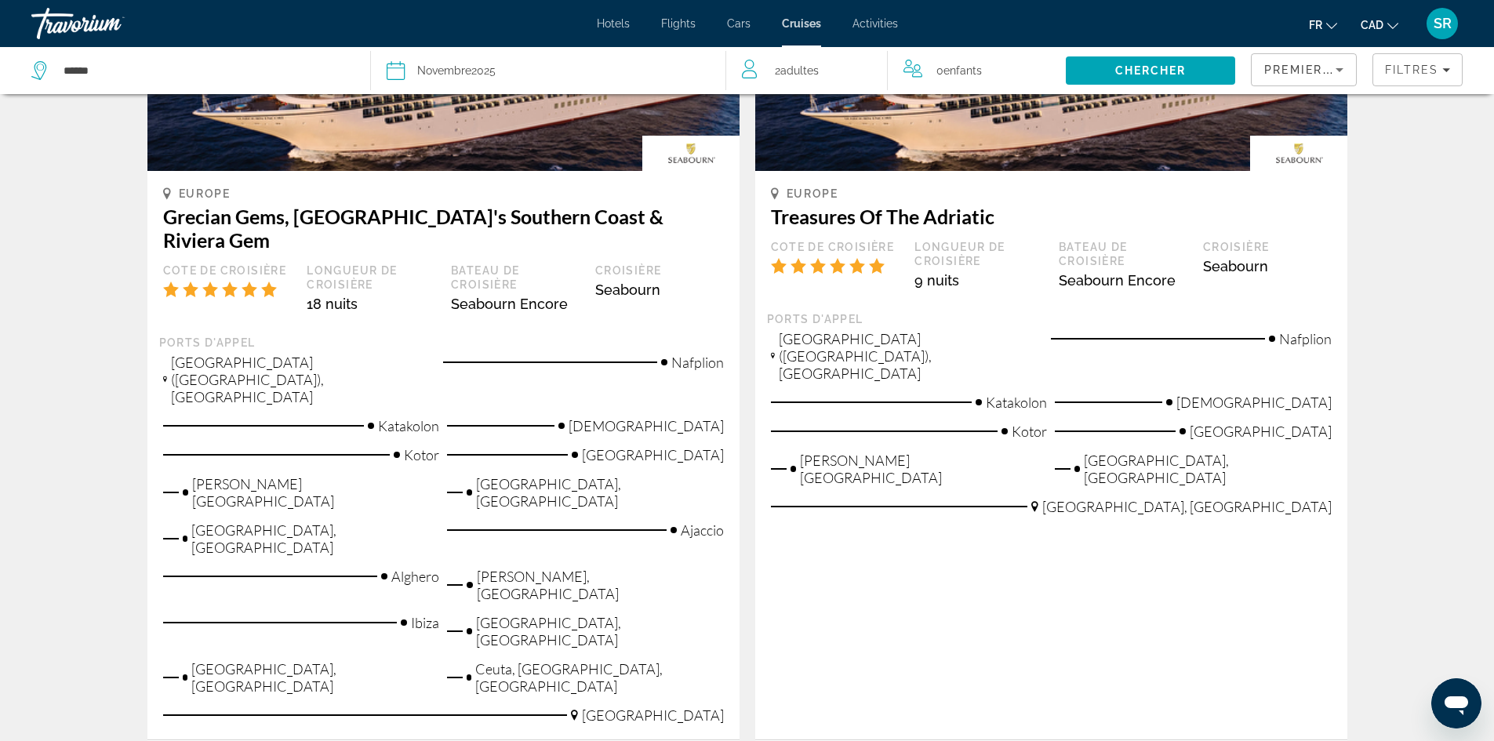
scroll to position [1971, 0]
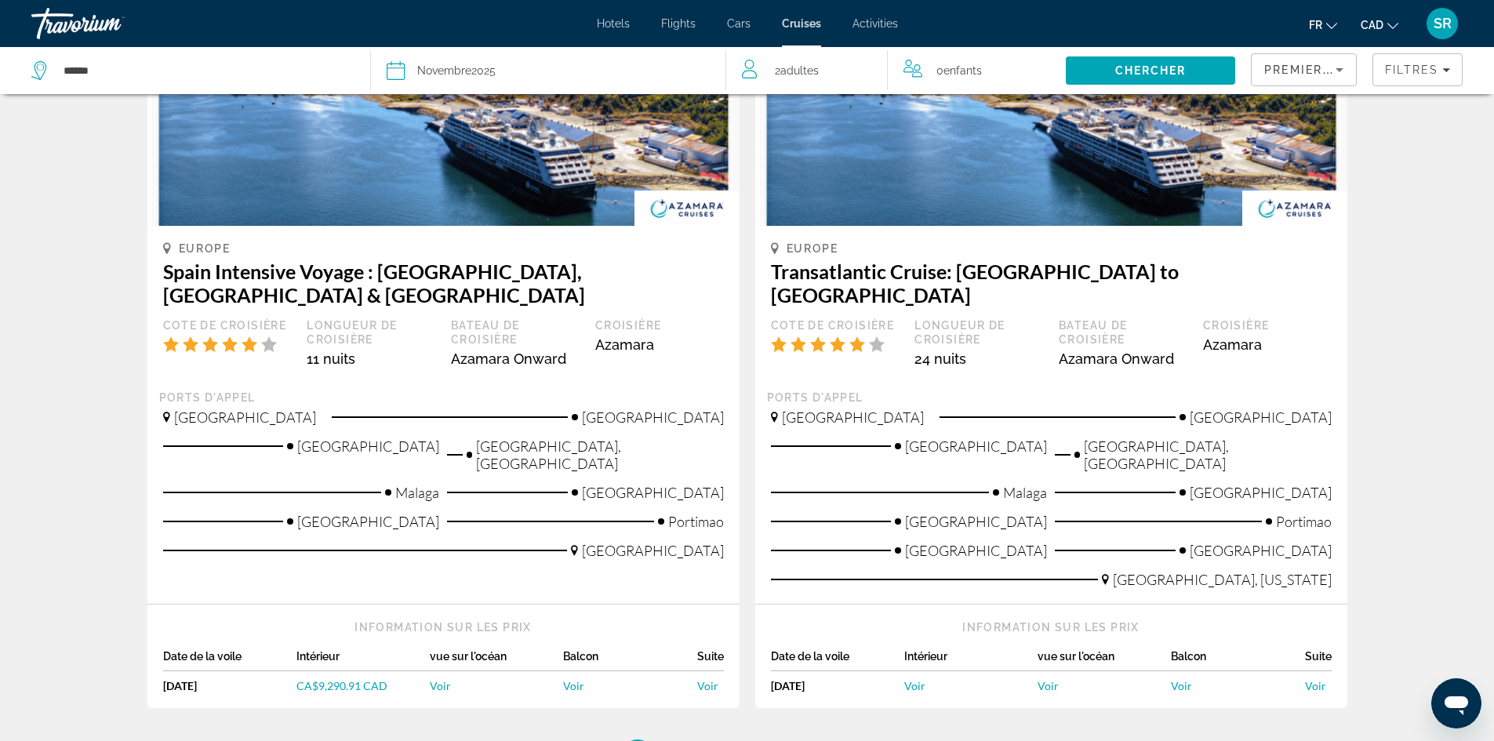
scroll to position [1671, 0]
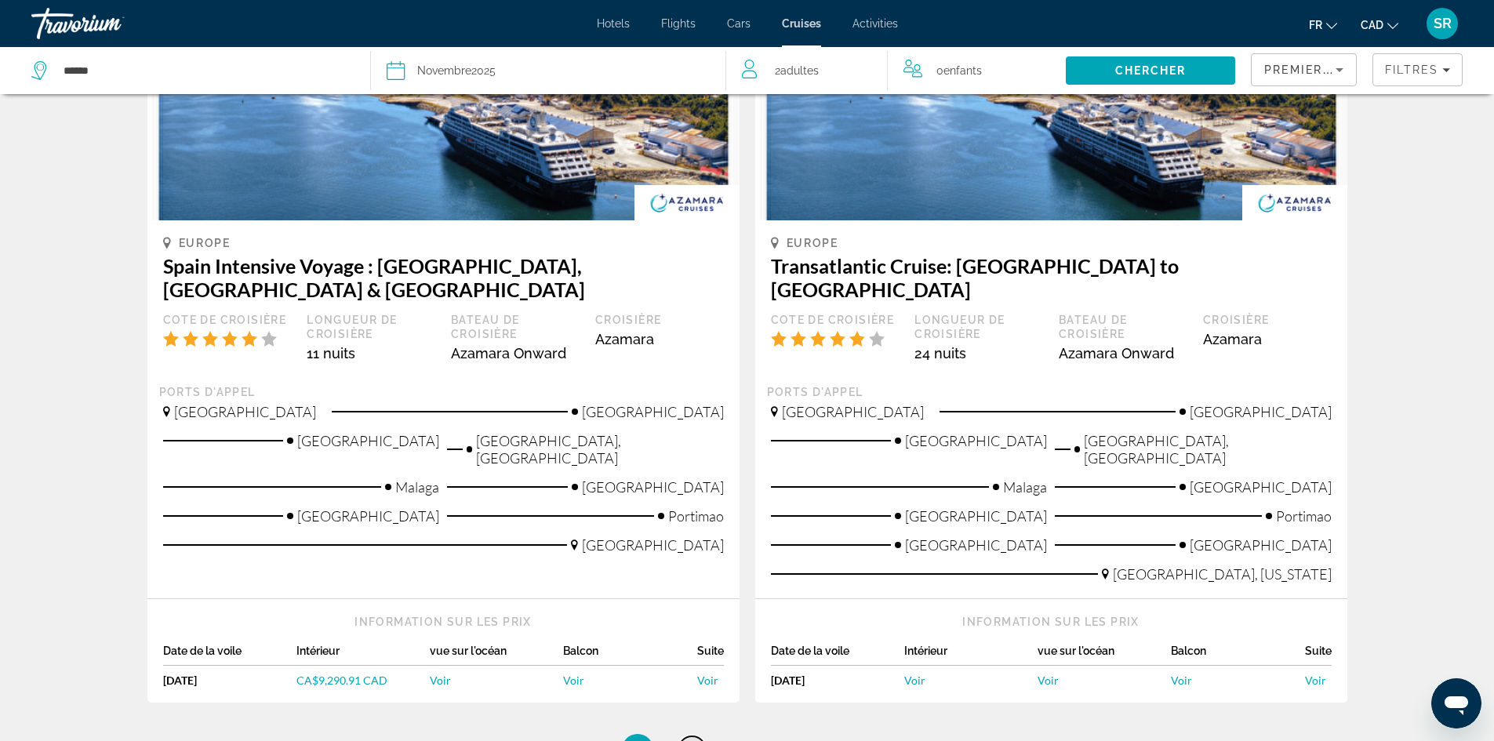
click at [689, 741] on span "3" at bounding box center [693, 749] width 8 height 17
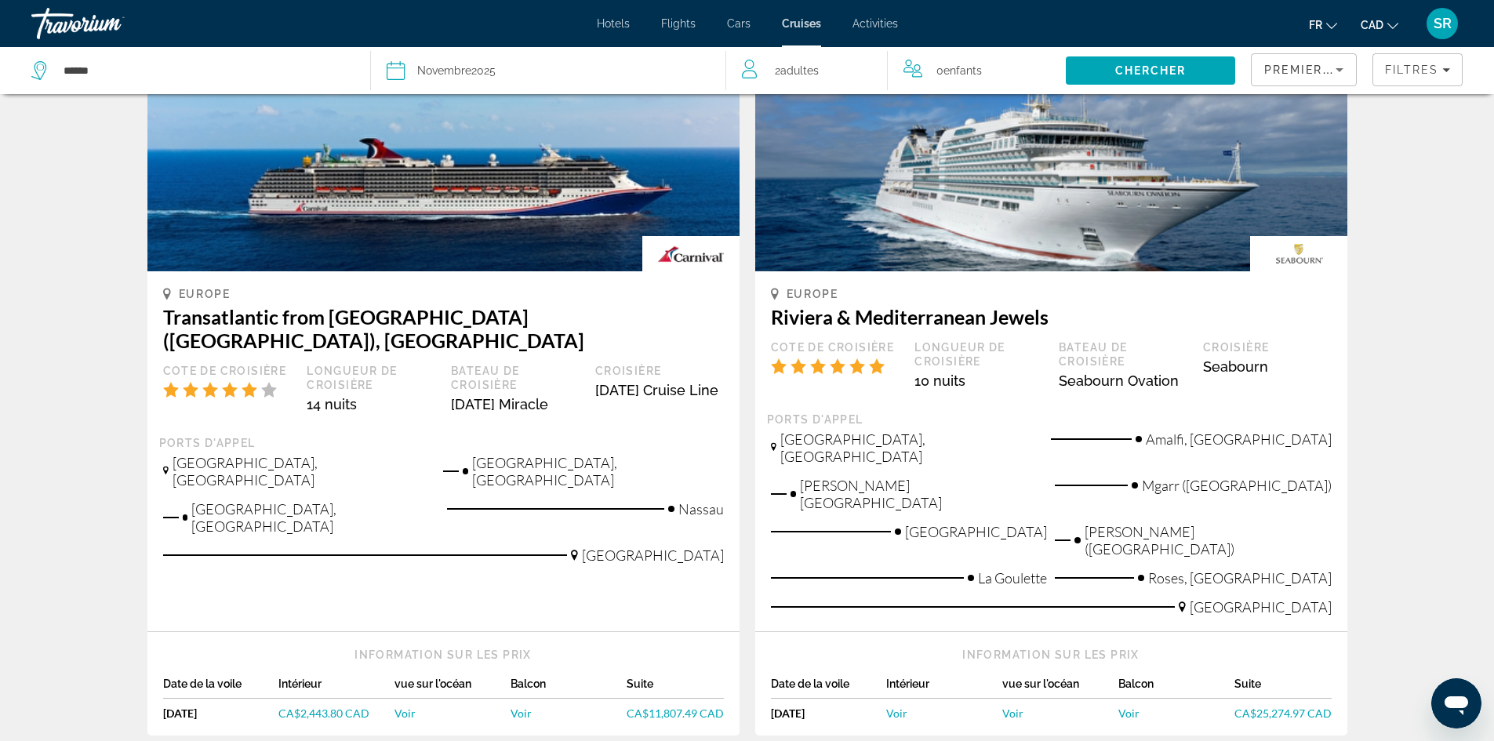
scroll to position [1756, 0]
